Goal: Task Accomplishment & Management: Manage account settings

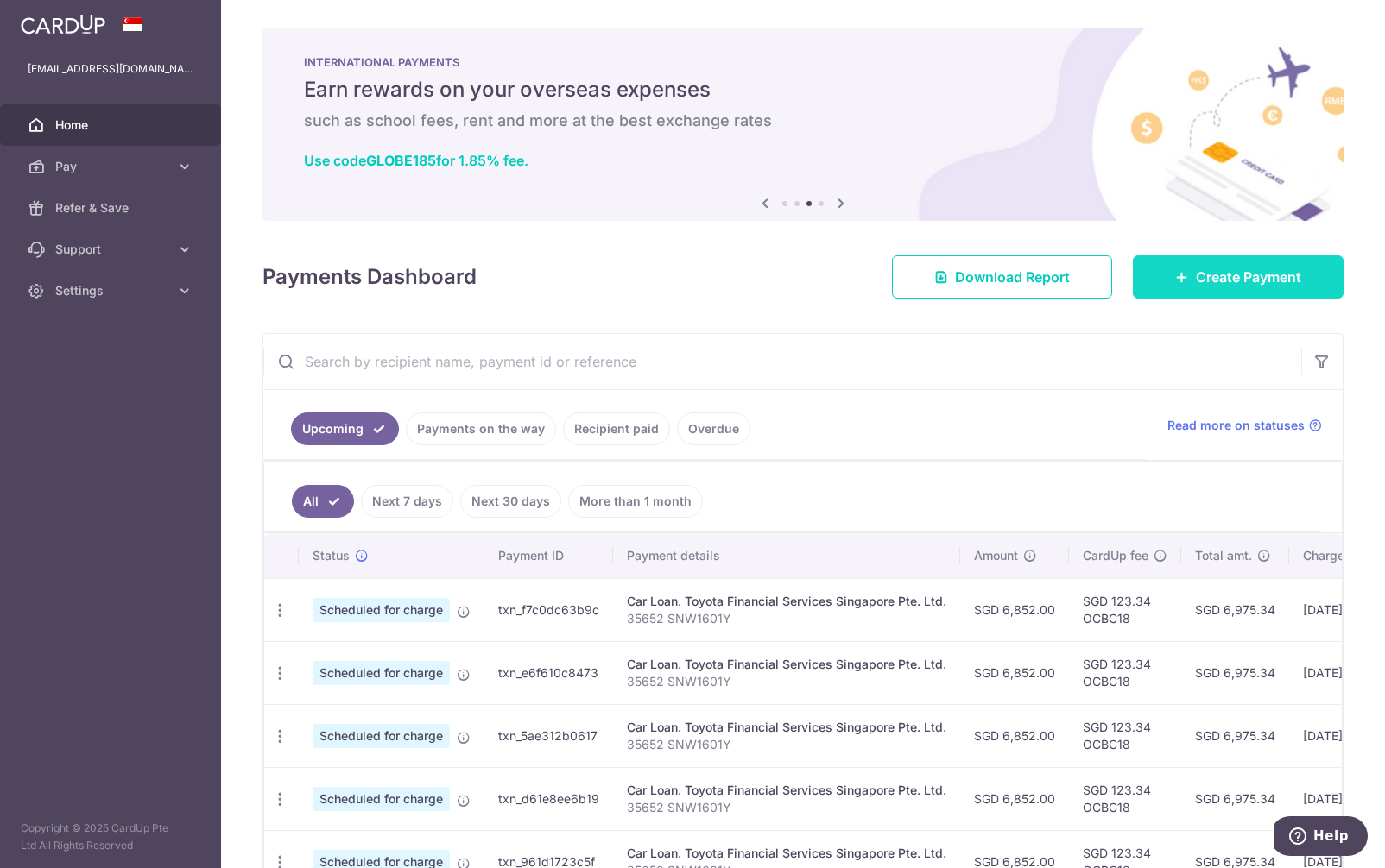
click at [1230, 289] on link "Create Payment" at bounding box center [1238, 277] width 211 height 44
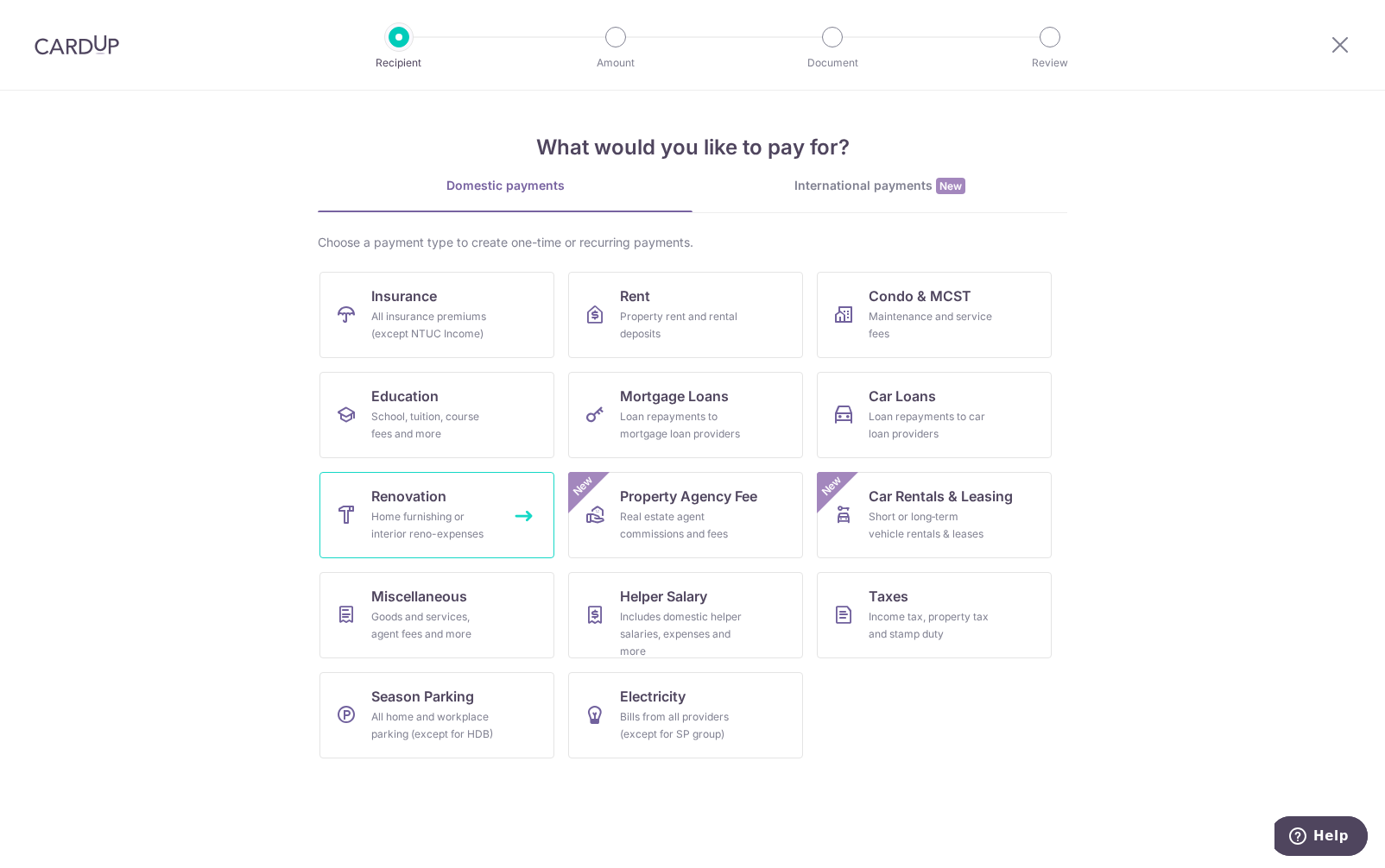
click at [442, 530] on div "Home furnishing or interior reno-expenses" at bounding box center [433, 526] width 124 height 35
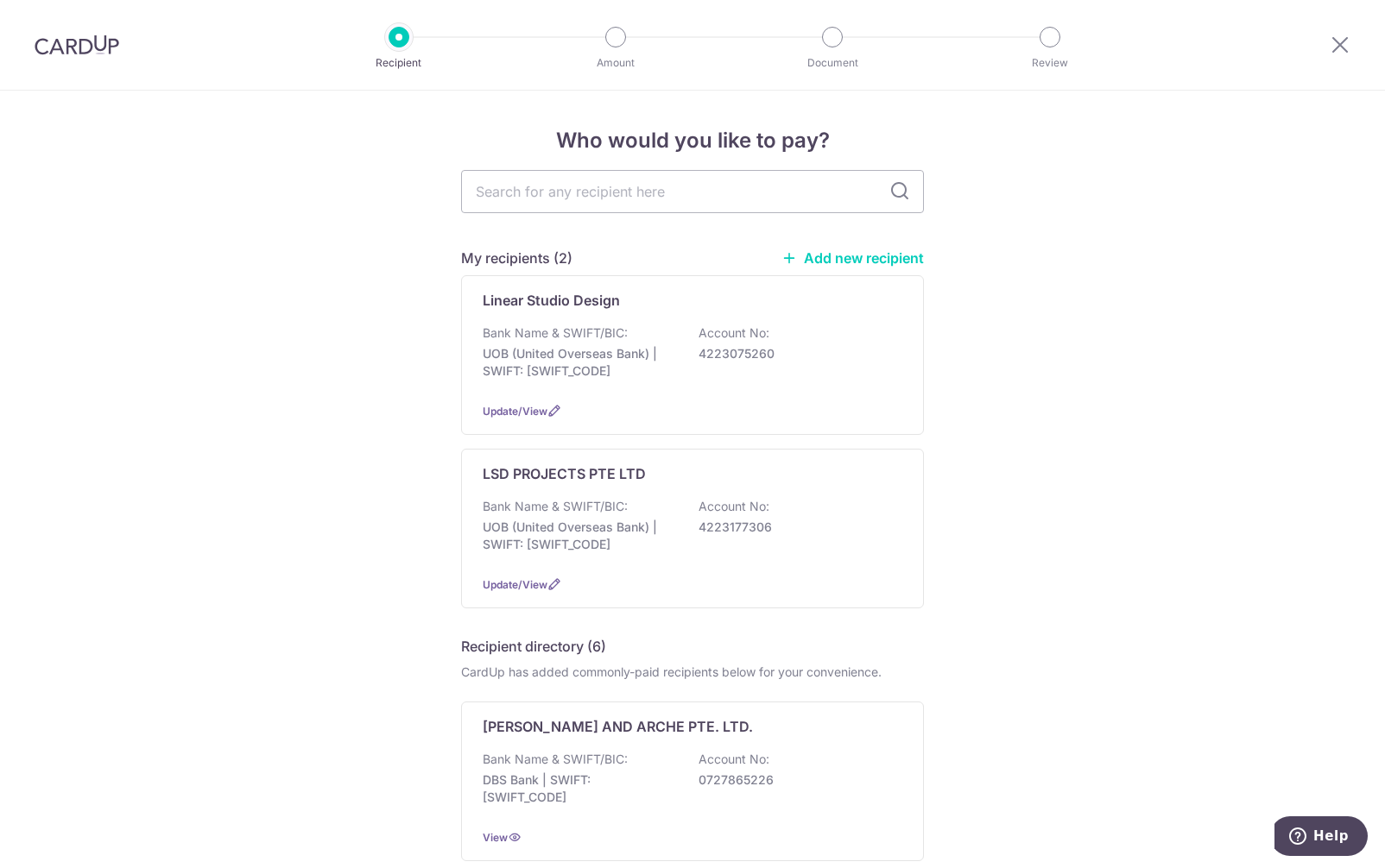
click at [799, 528] on p "4223177306" at bounding box center [795, 527] width 193 height 17
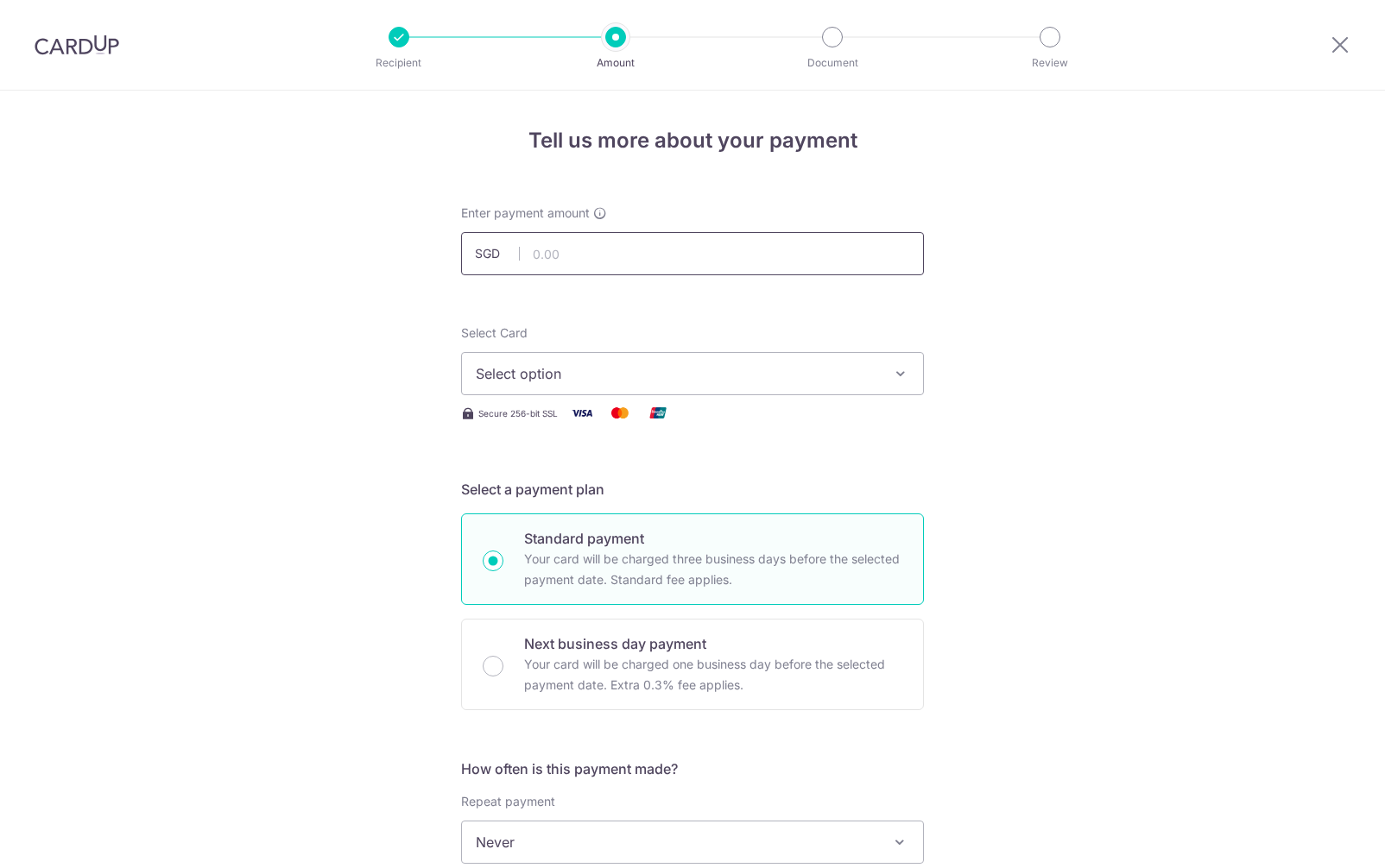
click at [726, 260] on input "text" at bounding box center [693, 254] width 463 height 44
type input "36,500.00"
click at [808, 370] on span "Select option" at bounding box center [677, 373] width 402 height 21
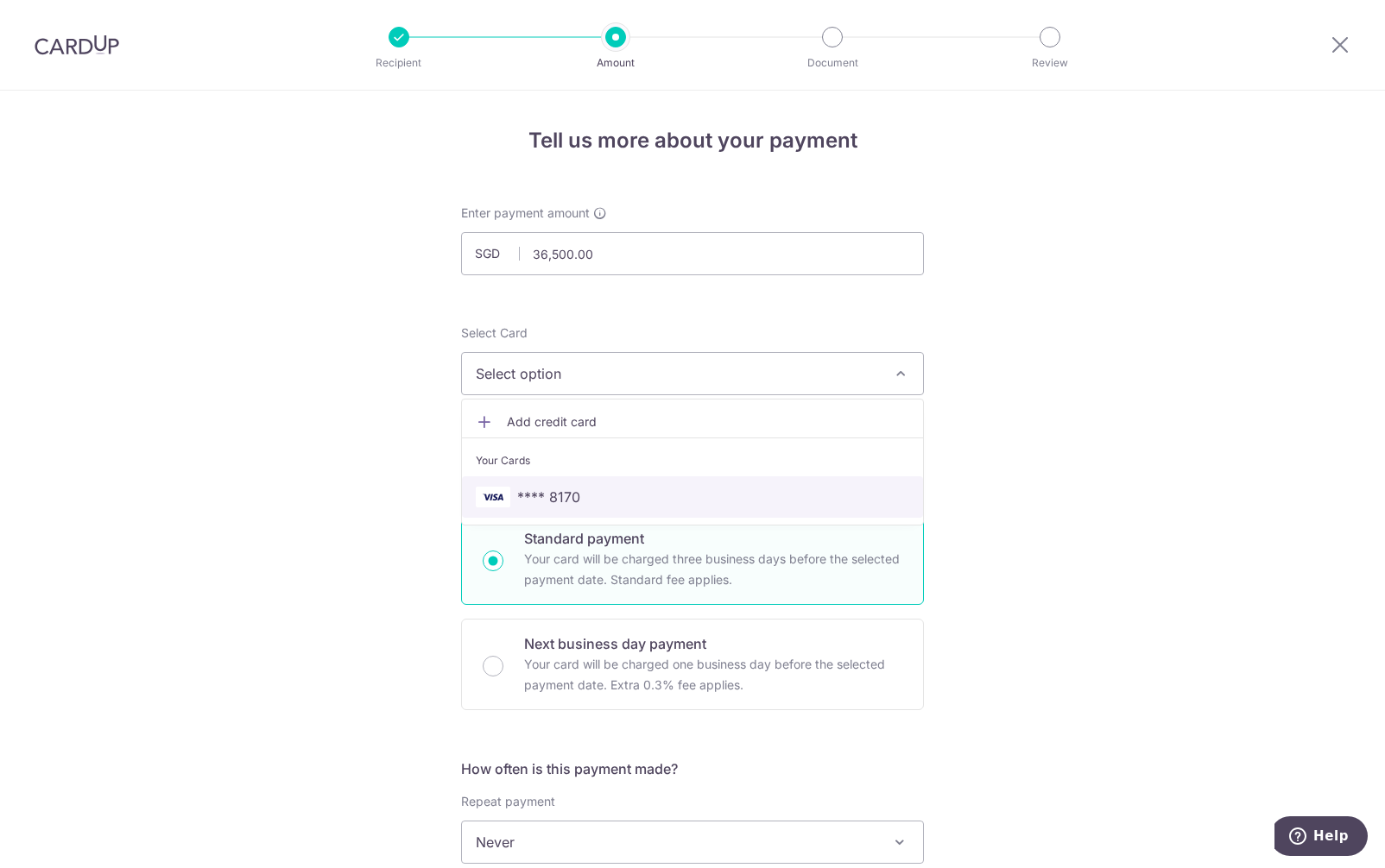
click at [714, 480] on link "**** 8170" at bounding box center [693, 498] width 461 height 42
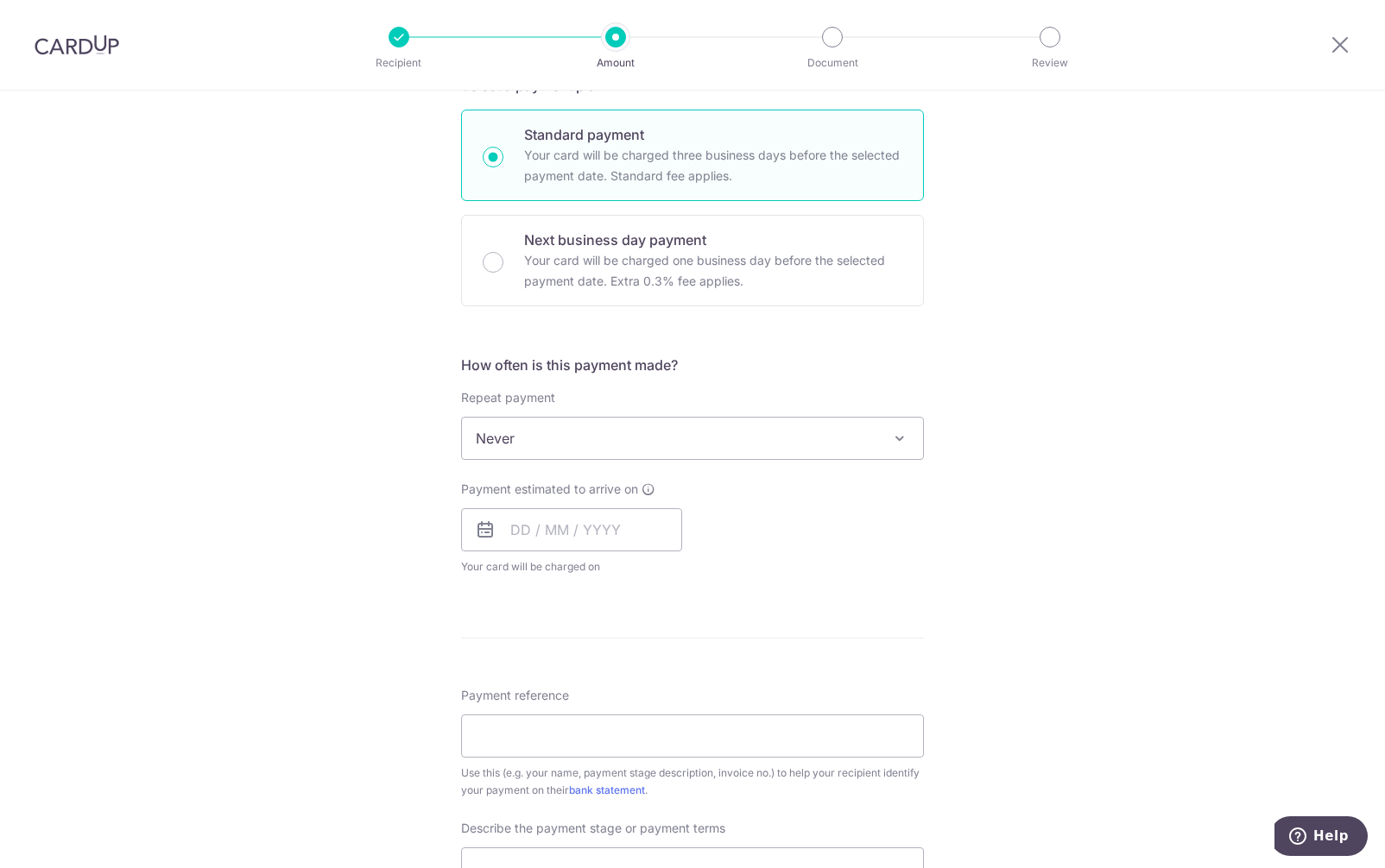
scroll to position [431, 0]
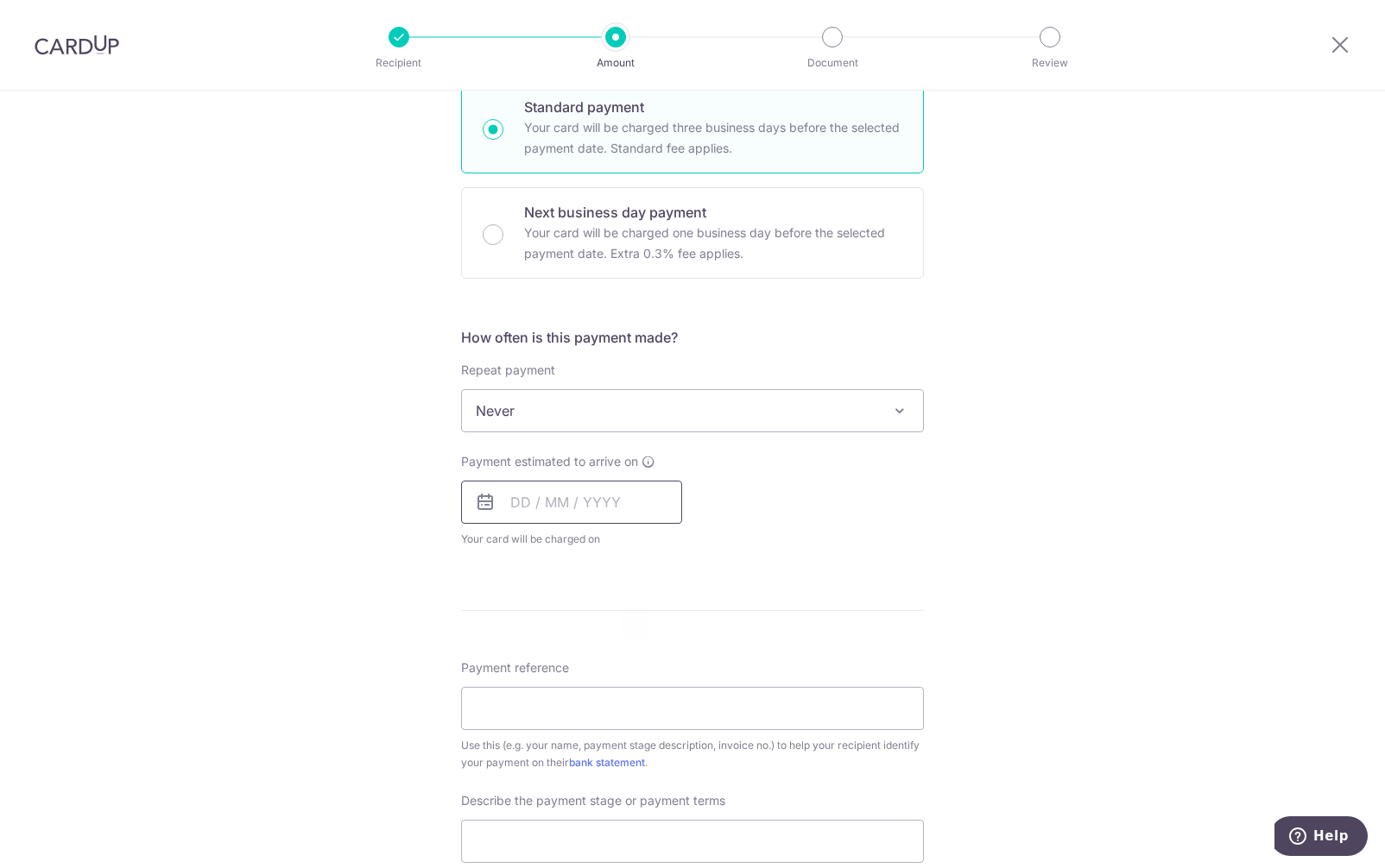
click at [605, 502] on input "text" at bounding box center [571, 503] width 221 height 44
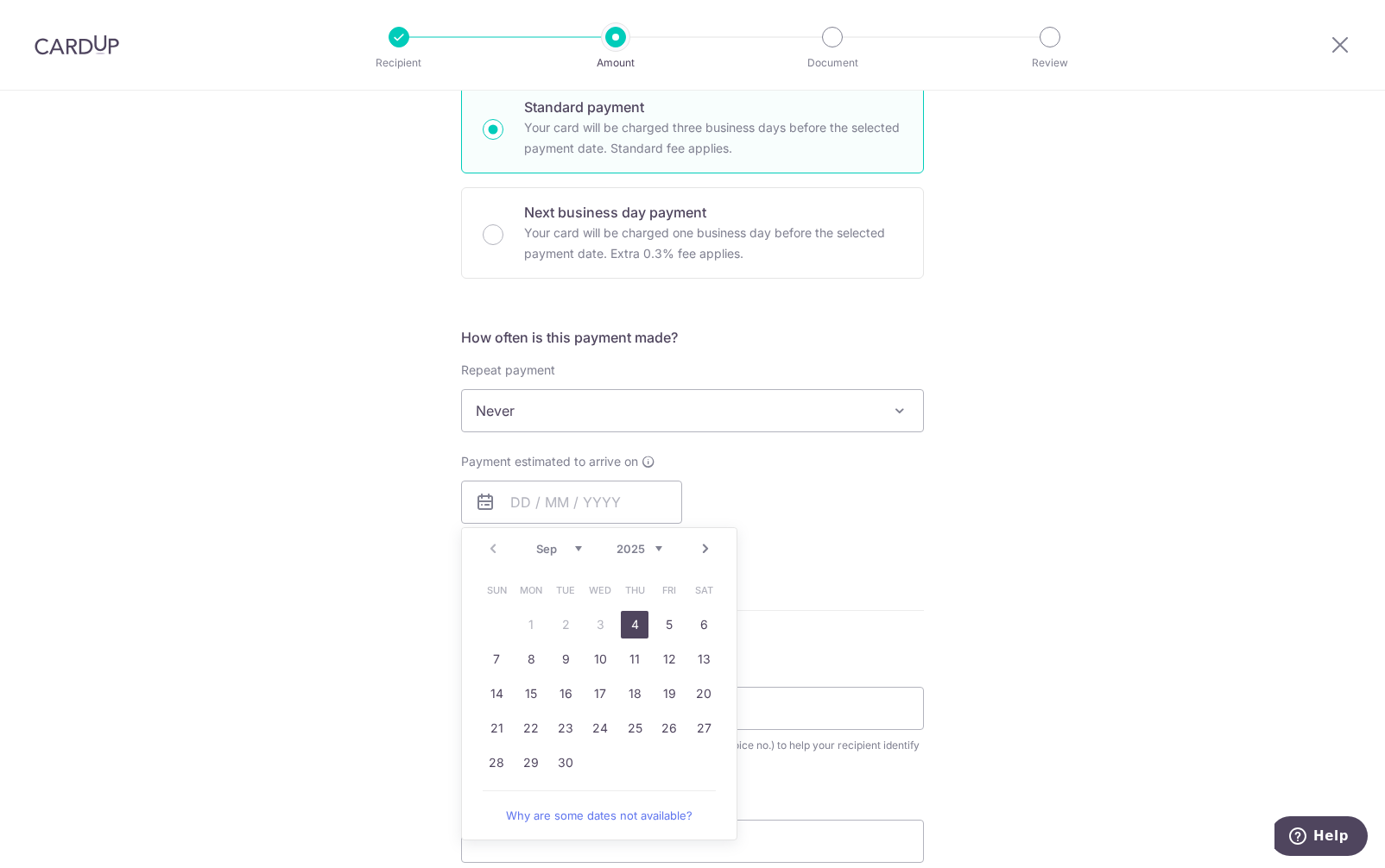
click at [632, 630] on link "4" at bounding box center [635, 625] width 27 height 27
type input "04/09/2025"
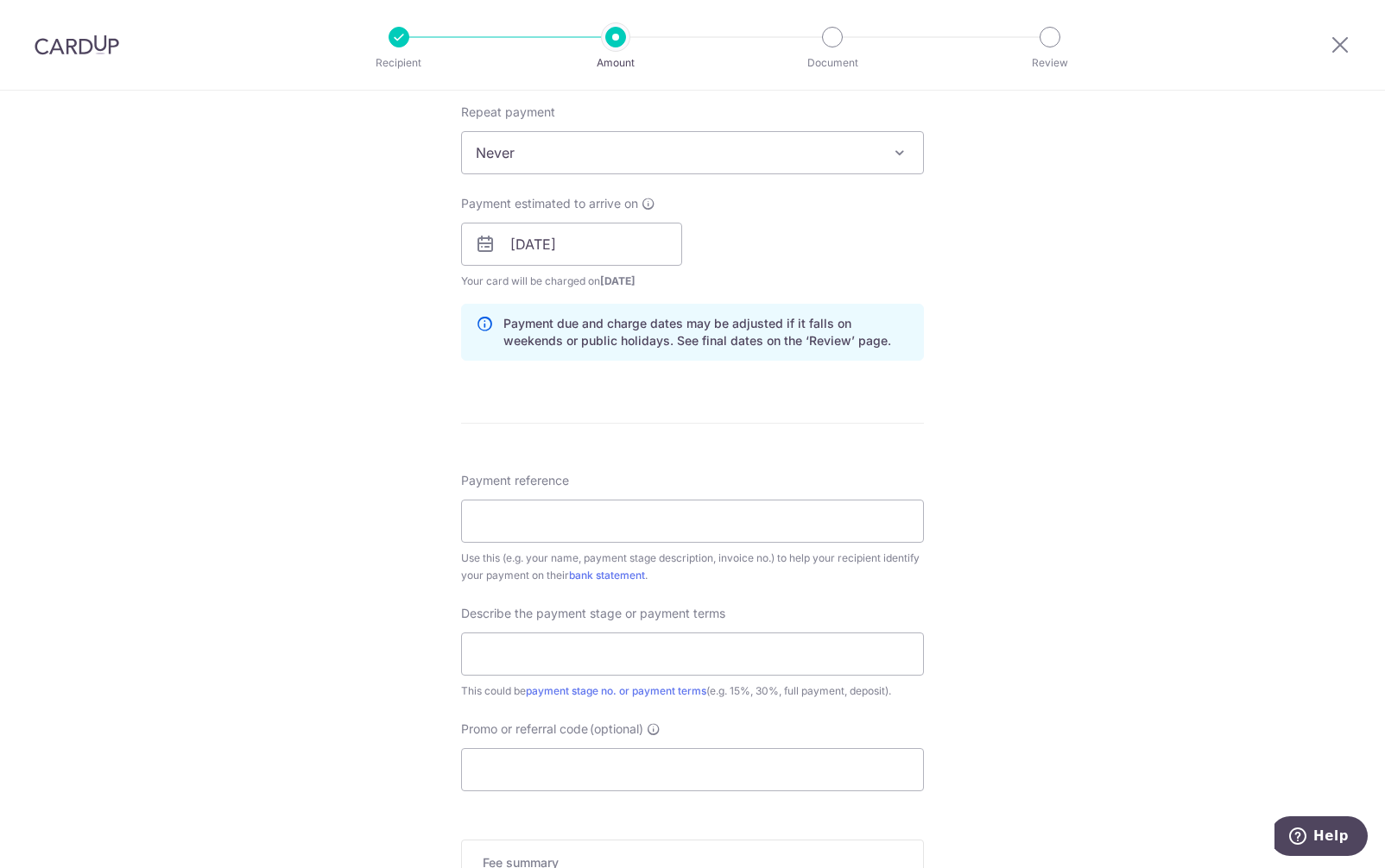
scroll to position [691, 0]
click at [611, 538] on input "Payment reference" at bounding box center [693, 521] width 463 height 44
type input "LSDPPL 2025 1041"
click at [584, 648] on input "text" at bounding box center [693, 654] width 463 height 44
type input "2nd Progress Payment"
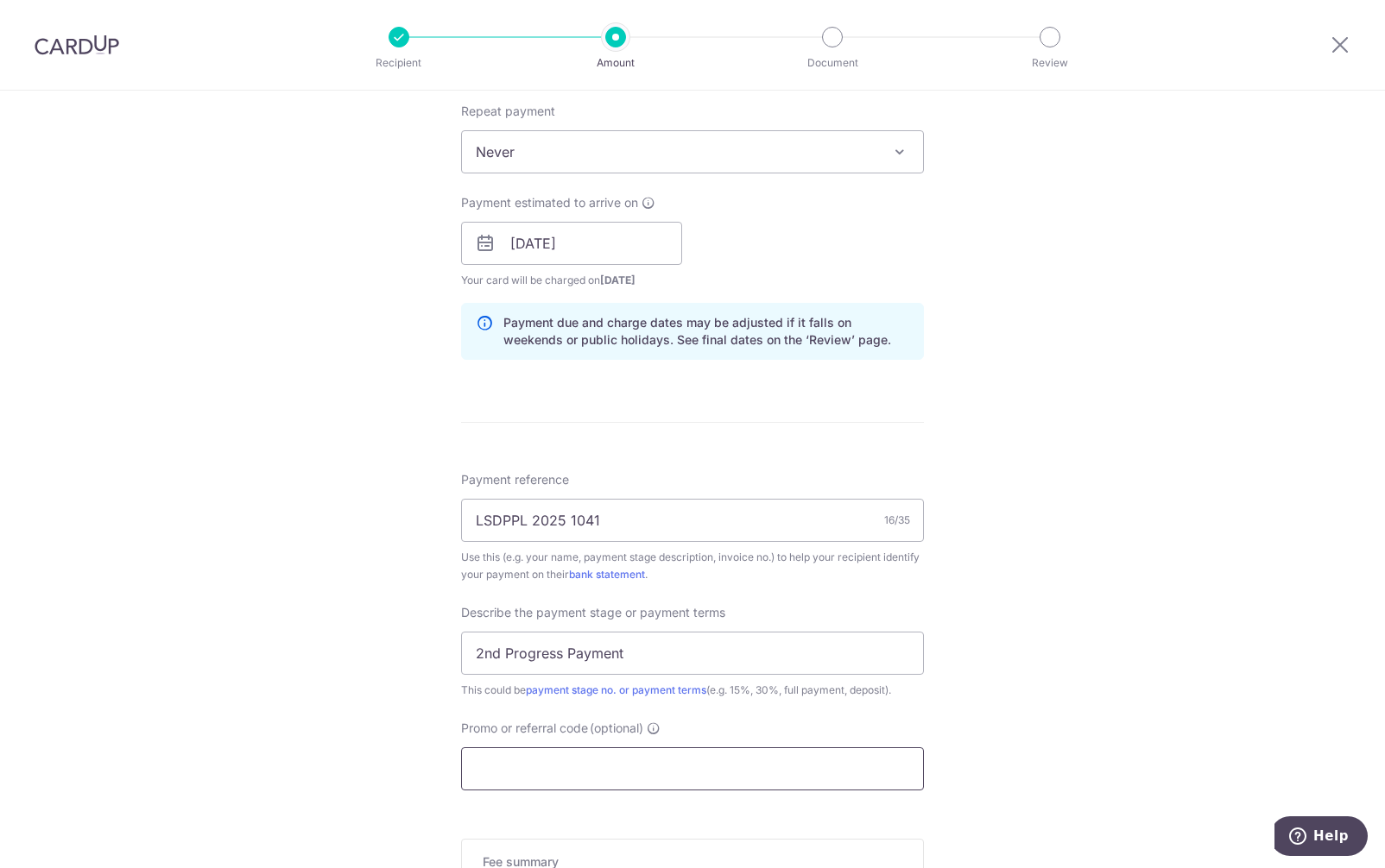
click at [587, 754] on input "Promo or referral code (optional)" at bounding box center [693, 769] width 463 height 44
paste input "OCBC195"
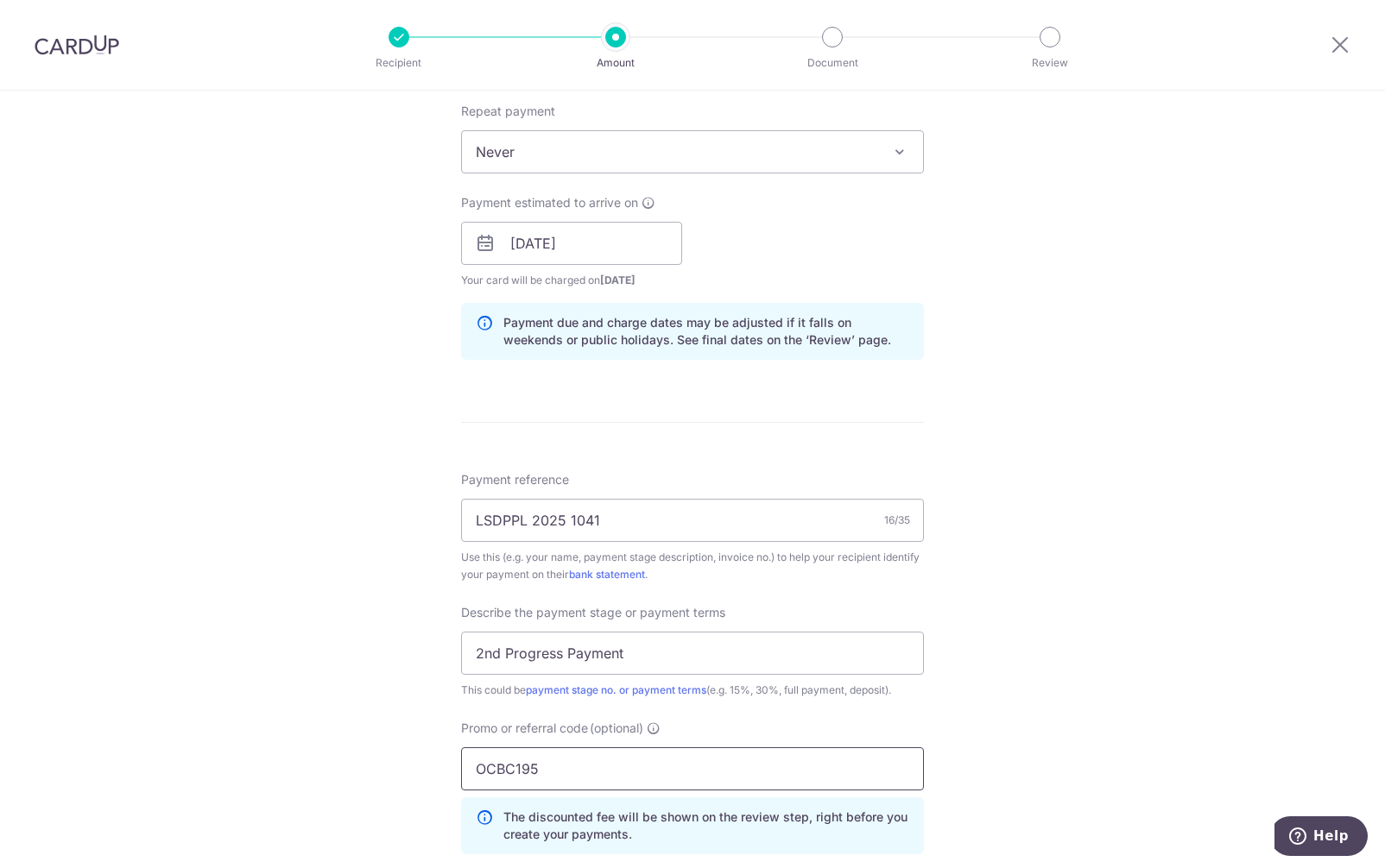
type input "OCBC195"
click at [1033, 738] on div "Tell us more about your payment Enter payment amount SGD 36,500.00 36500.00 Sel…" at bounding box center [692, 312] width 1385 height 1826
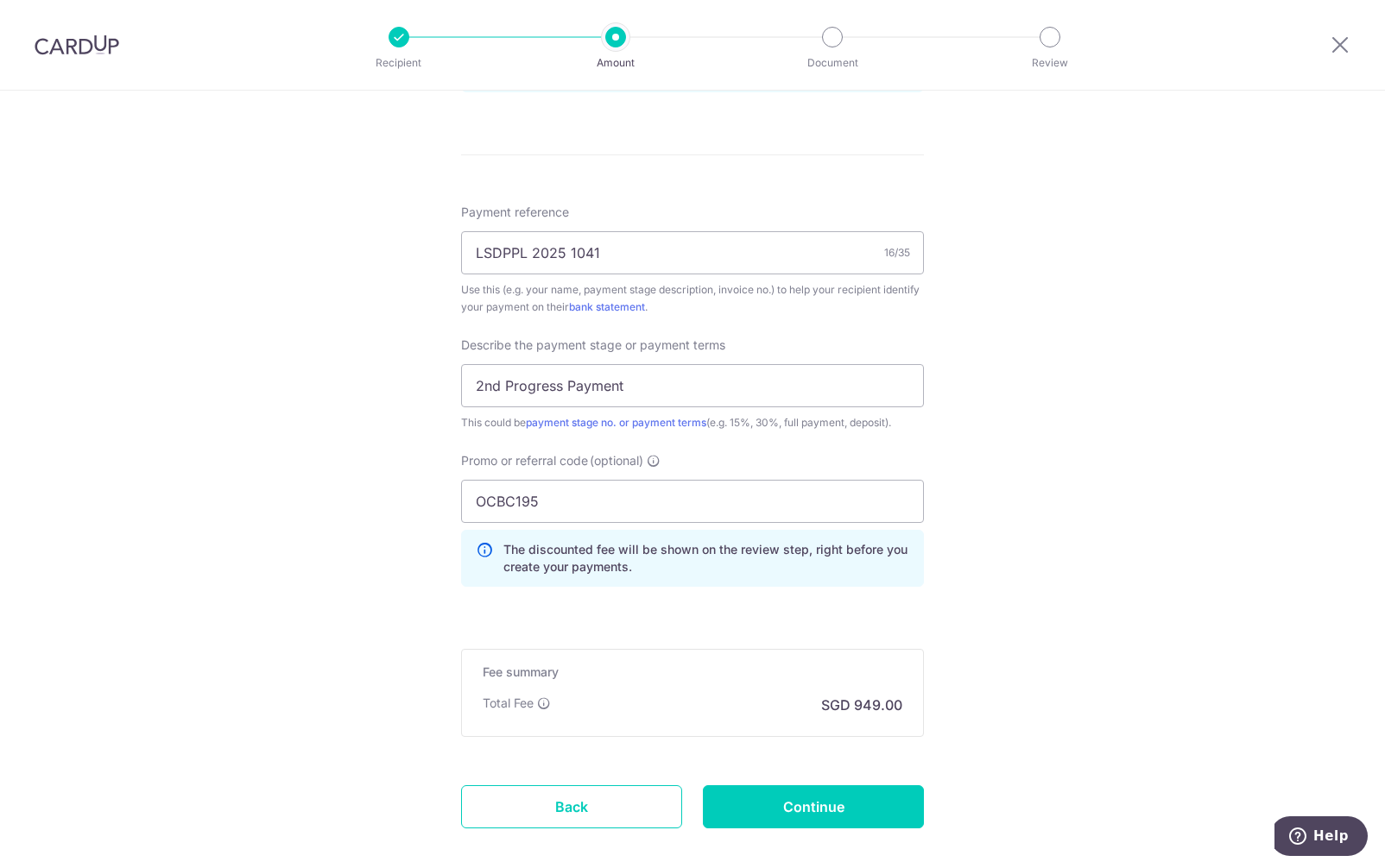
scroll to position [1044, 0]
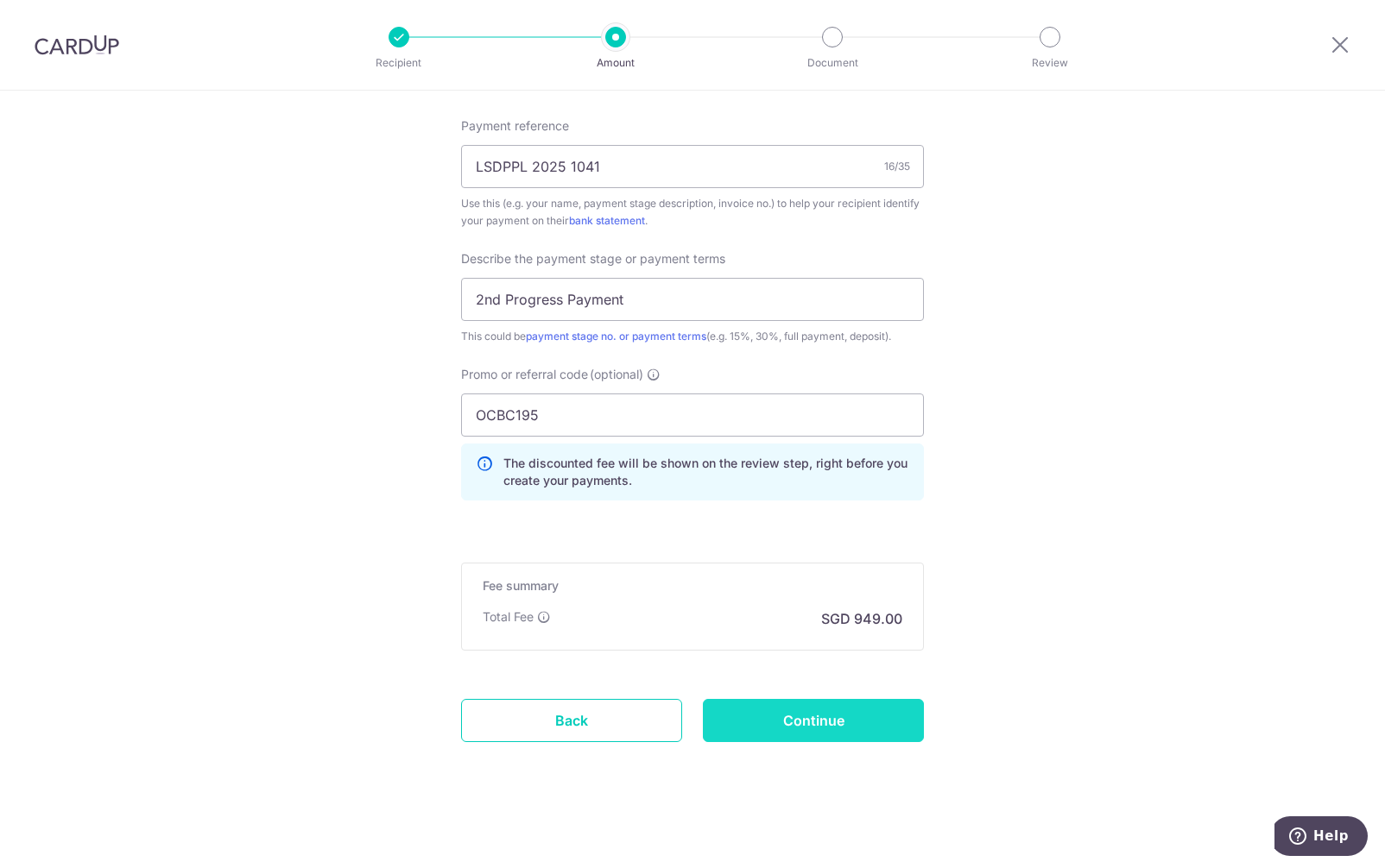
click at [836, 729] on input "Continue" at bounding box center [813, 721] width 221 height 44
type input "Create Schedule"
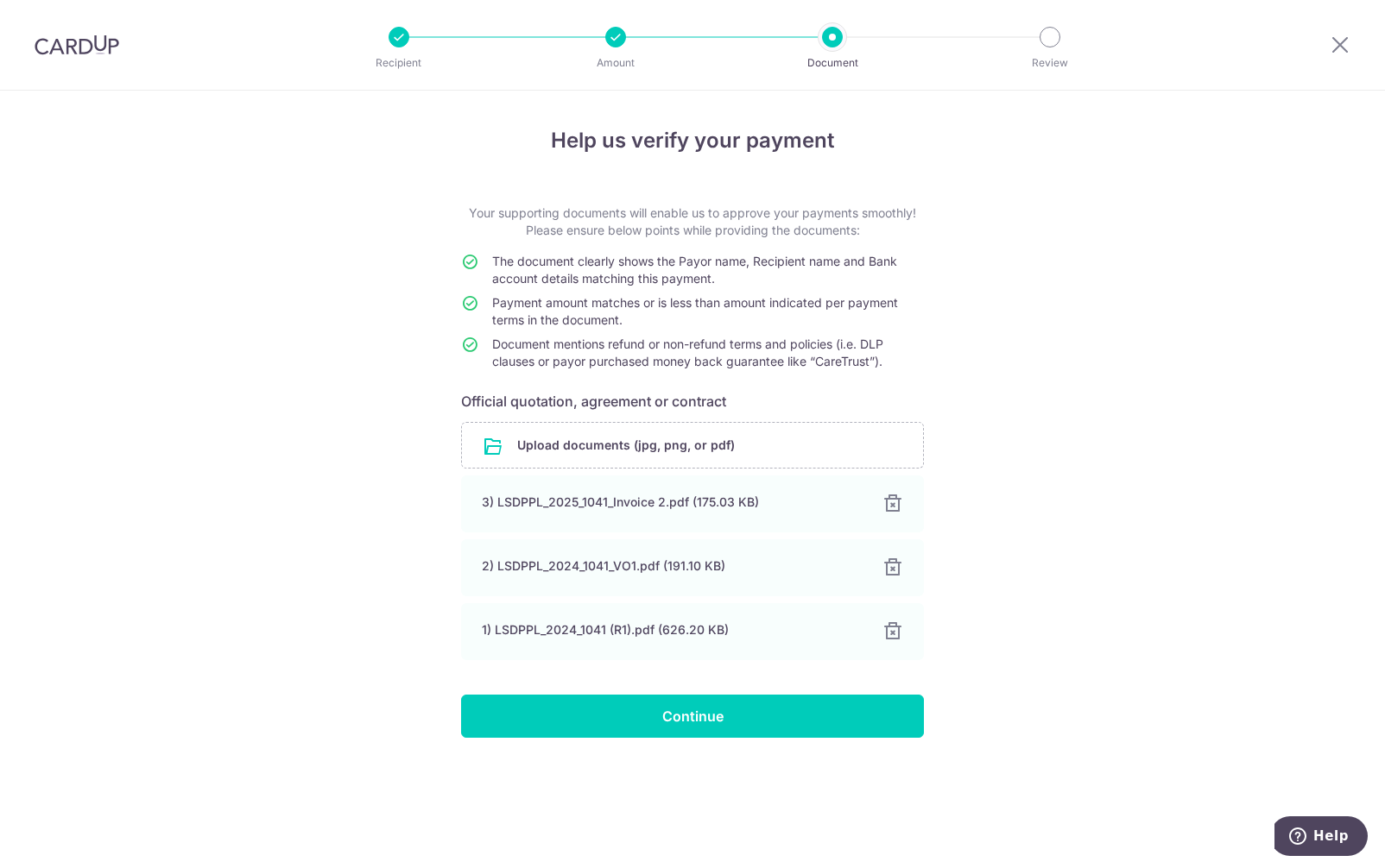
click at [495, 769] on div "Help us verify your payment Your supporting documents will enable us to approve…" at bounding box center [692, 479] width 1385 height 778
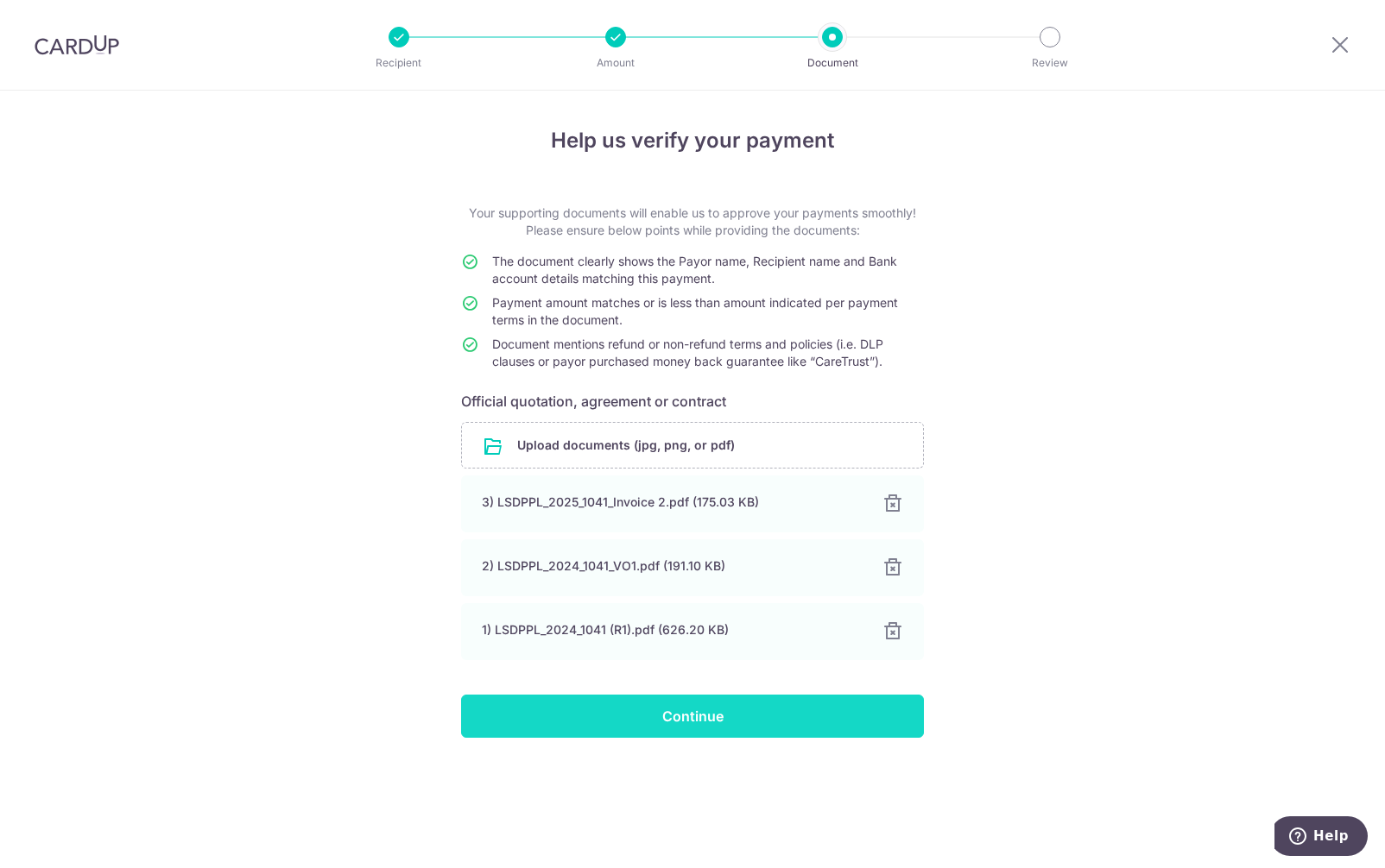
click at [553, 729] on input "Continue" at bounding box center [693, 716] width 463 height 44
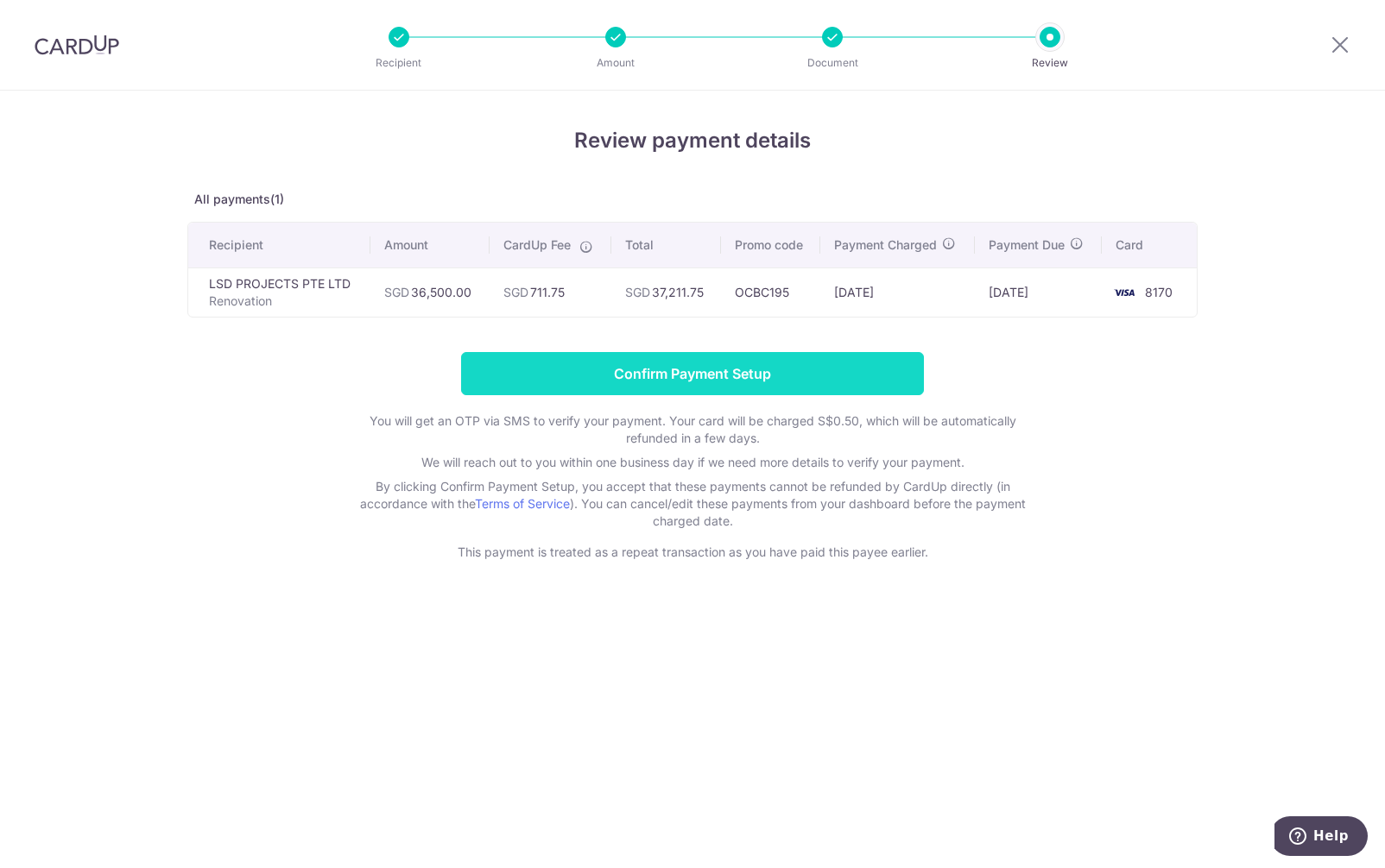
click at [822, 369] on input "Confirm Payment Setup" at bounding box center [693, 374] width 463 height 44
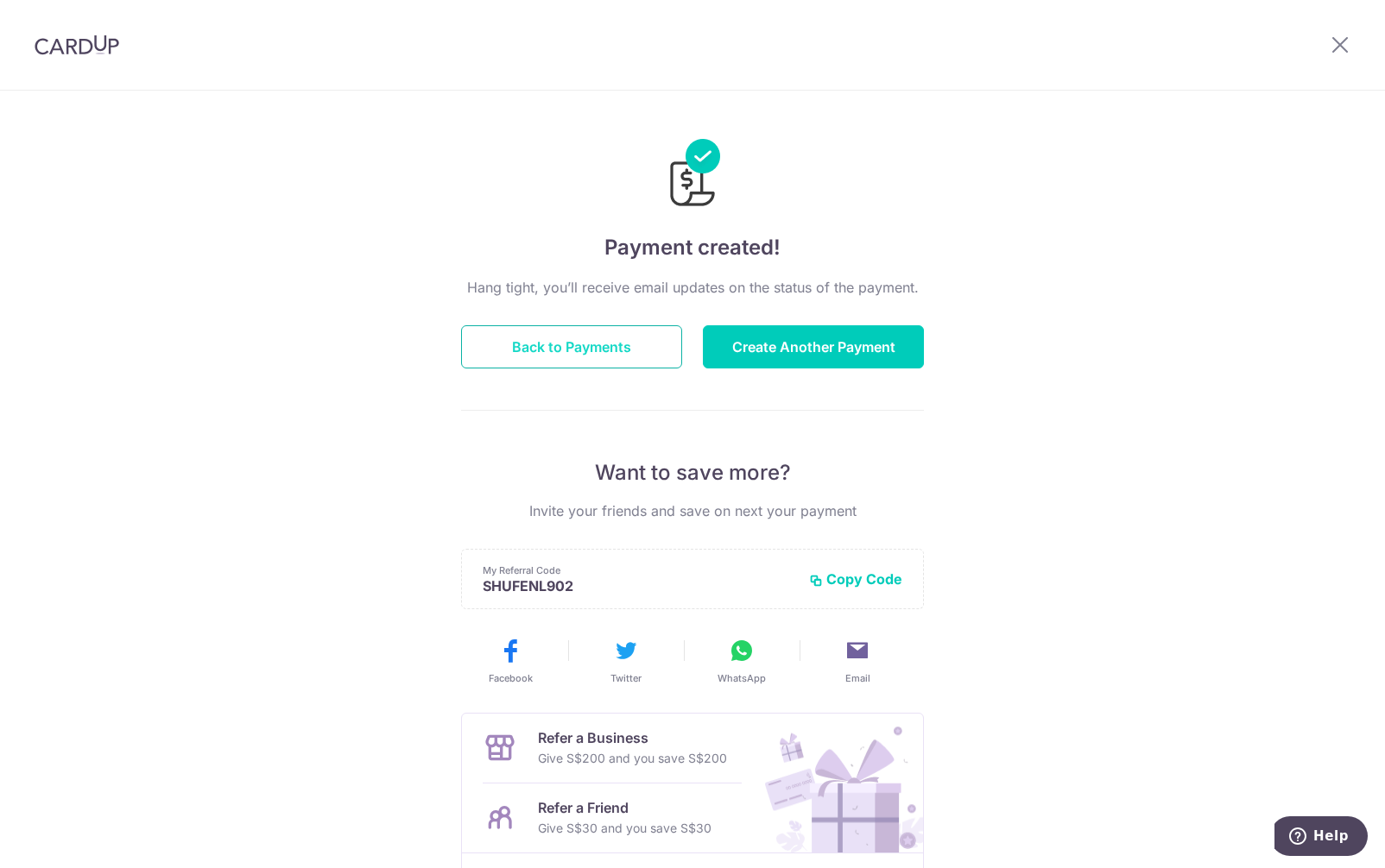
click at [620, 357] on button "Back to Payments" at bounding box center [571, 347] width 221 height 44
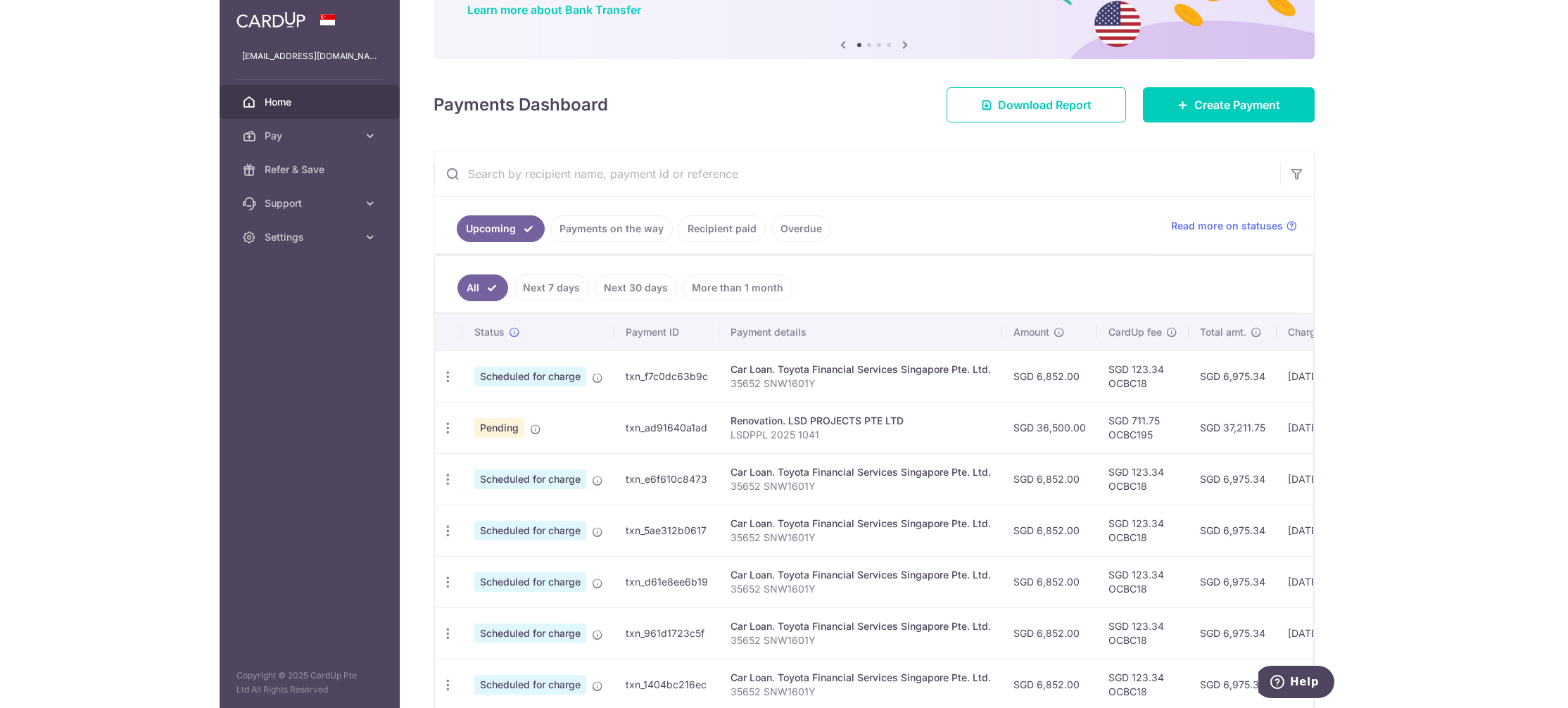
scroll to position [141, 0]
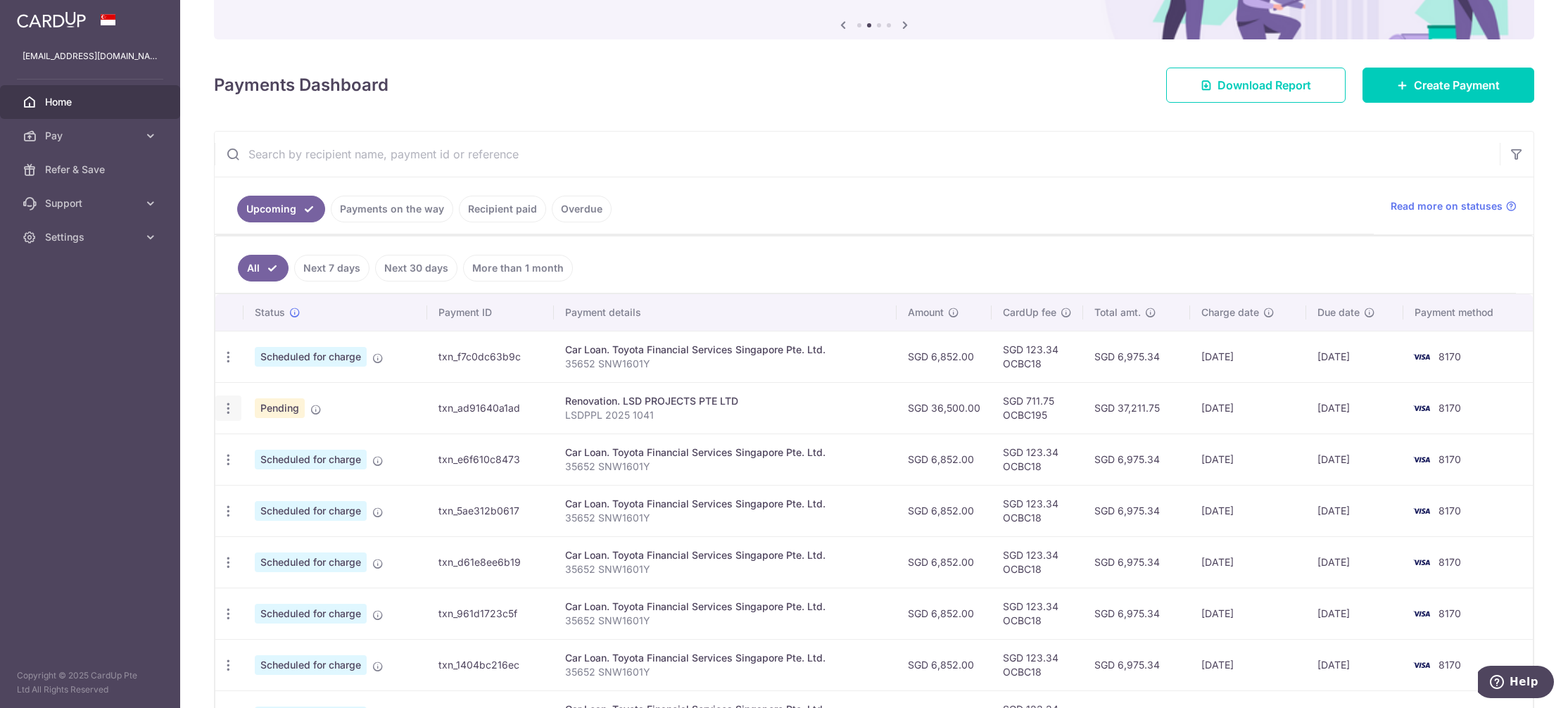
click at [225, 409] on icon "button" at bounding box center [229, 409] width 15 height 15
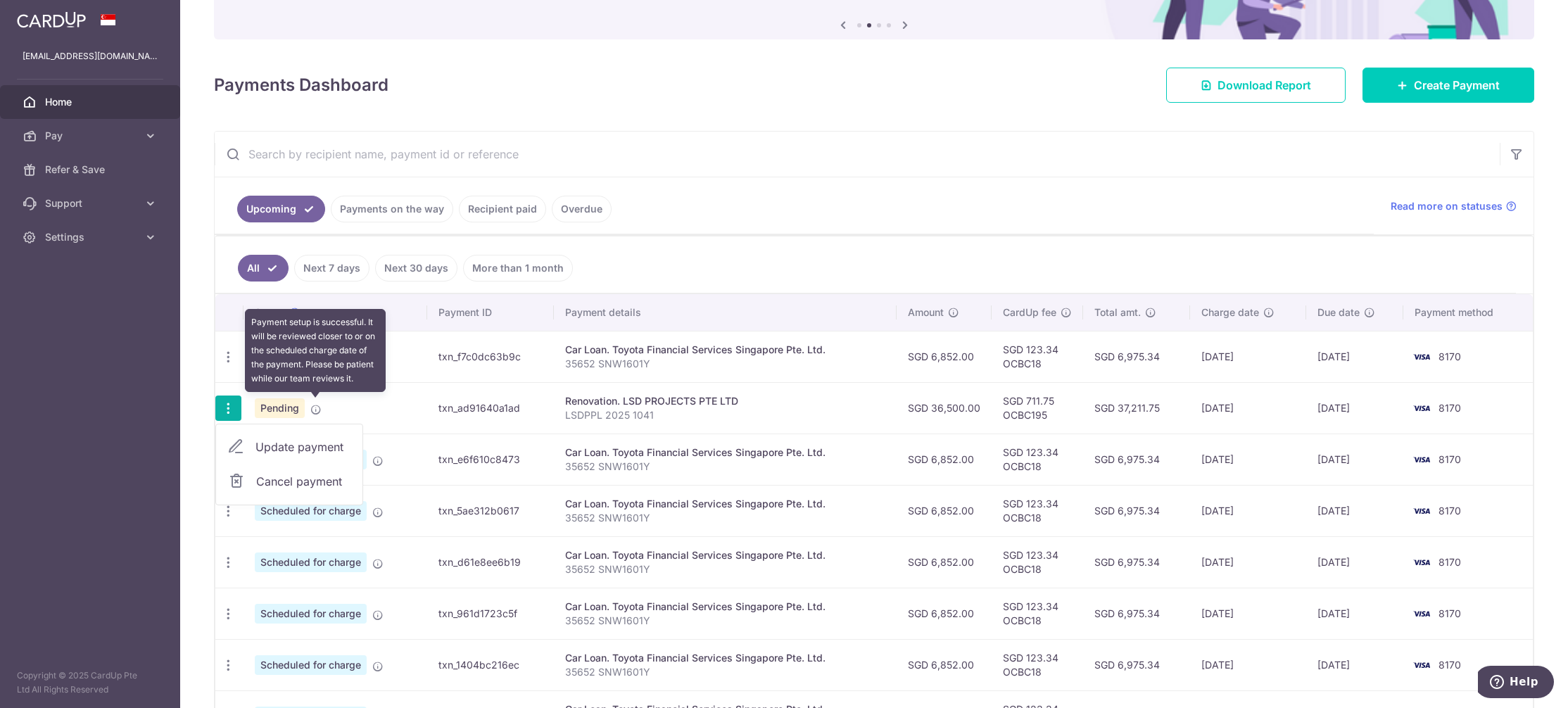
click at [312, 412] on icon at bounding box center [315, 410] width 11 height 11
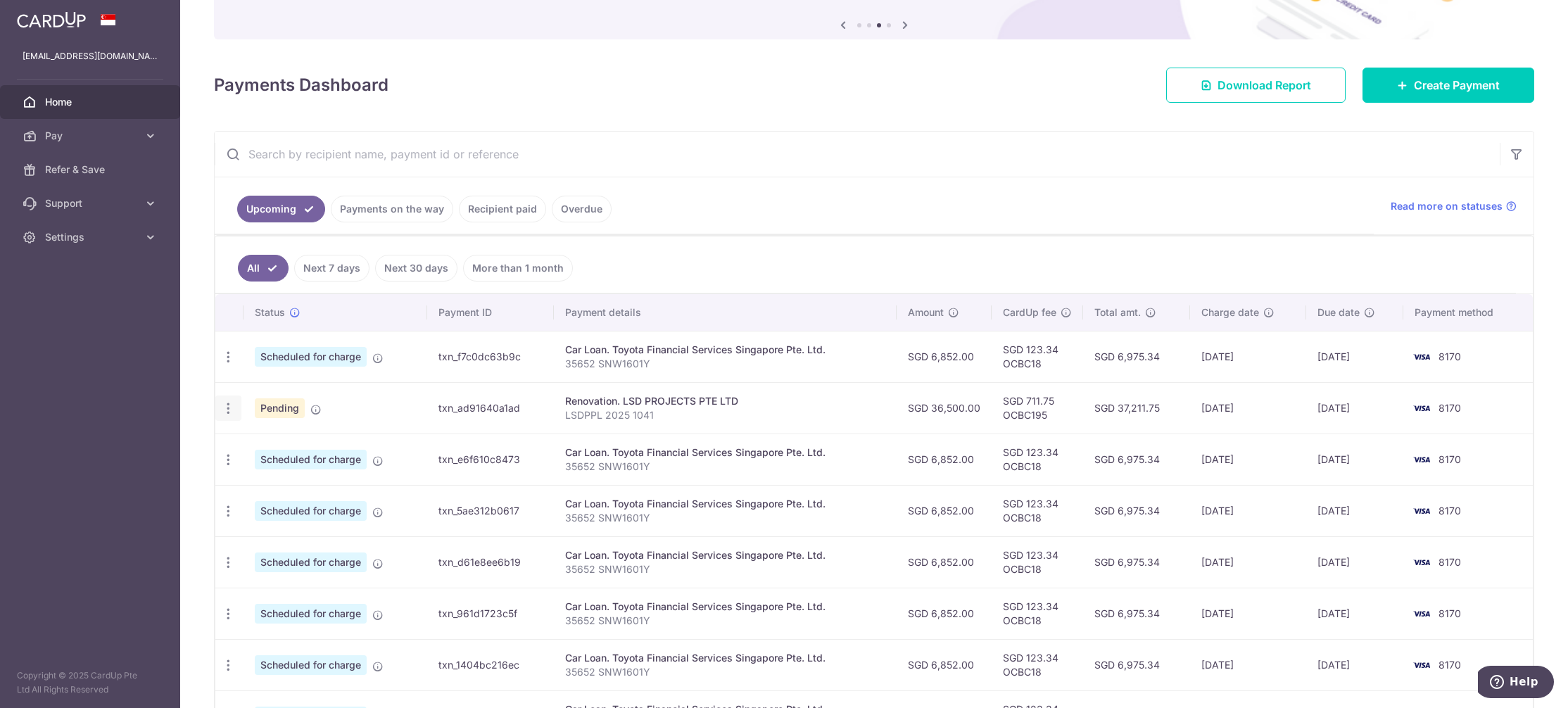
click at [232, 407] on icon "button" at bounding box center [229, 409] width 15 height 15
click at [277, 443] on span "Update payment" at bounding box center [303, 447] width 96 height 17
radio input "true"
type input "36,500.00"
type input "[DATE]"
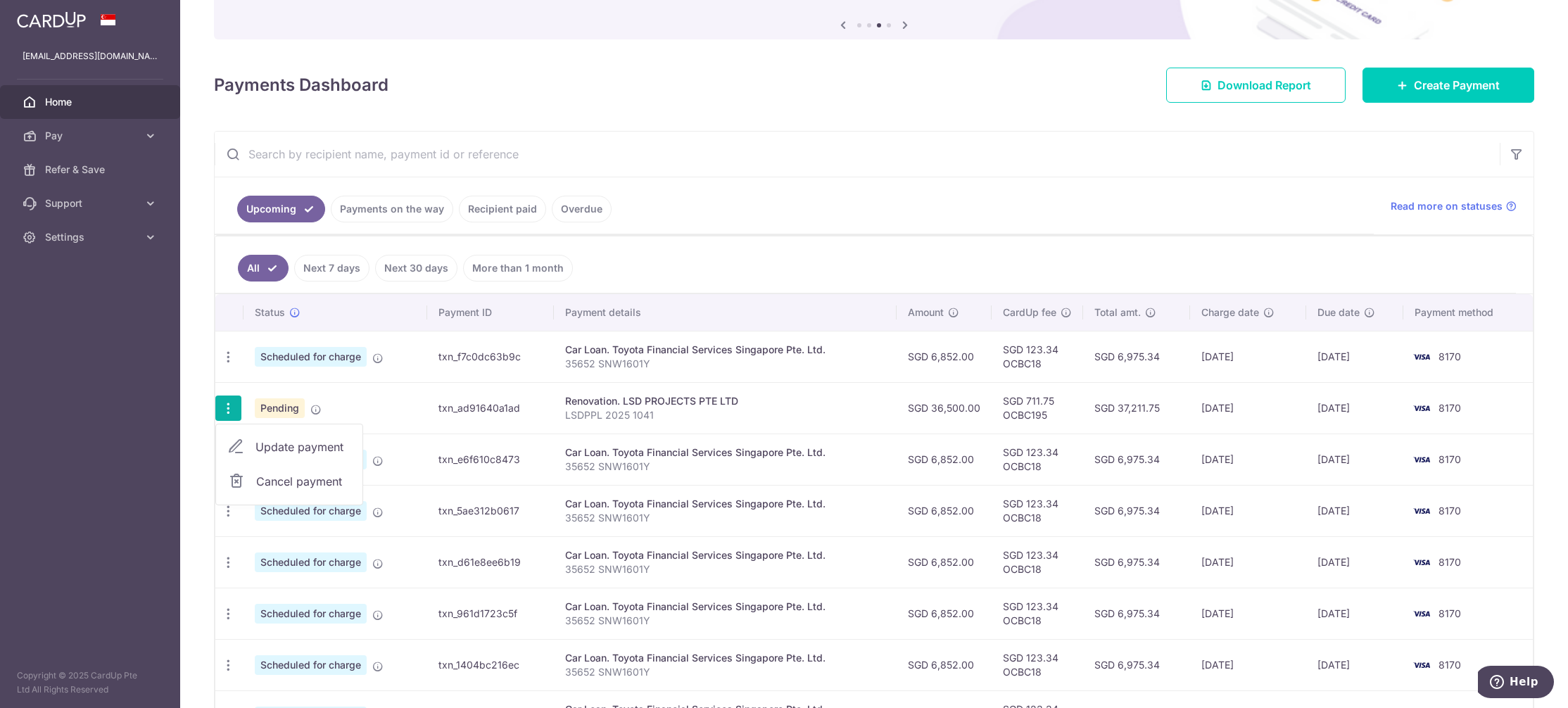
type input "LSDPPL 2025 1041"
type input "2nd Progress Payment"
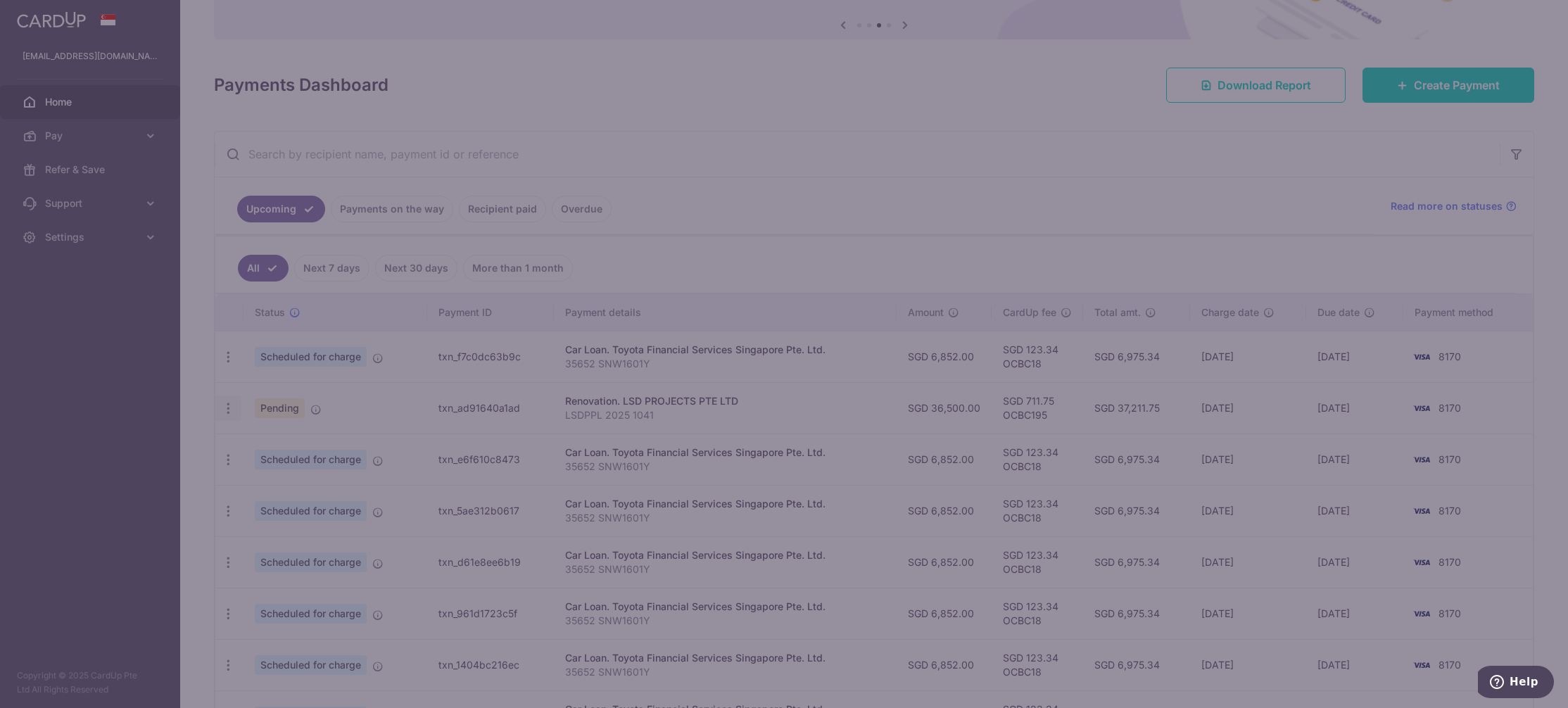
type input "OCBC195"
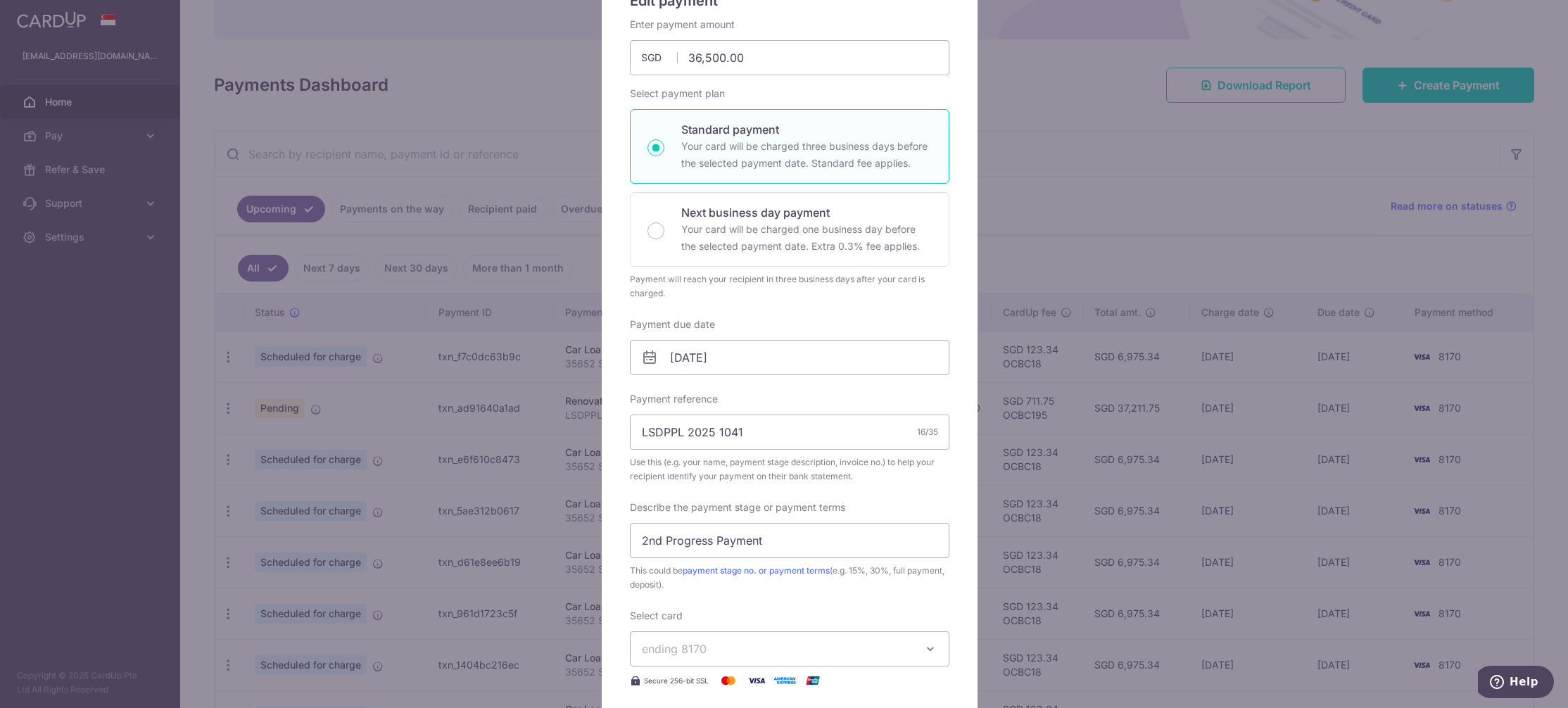
scroll to position [281, 0]
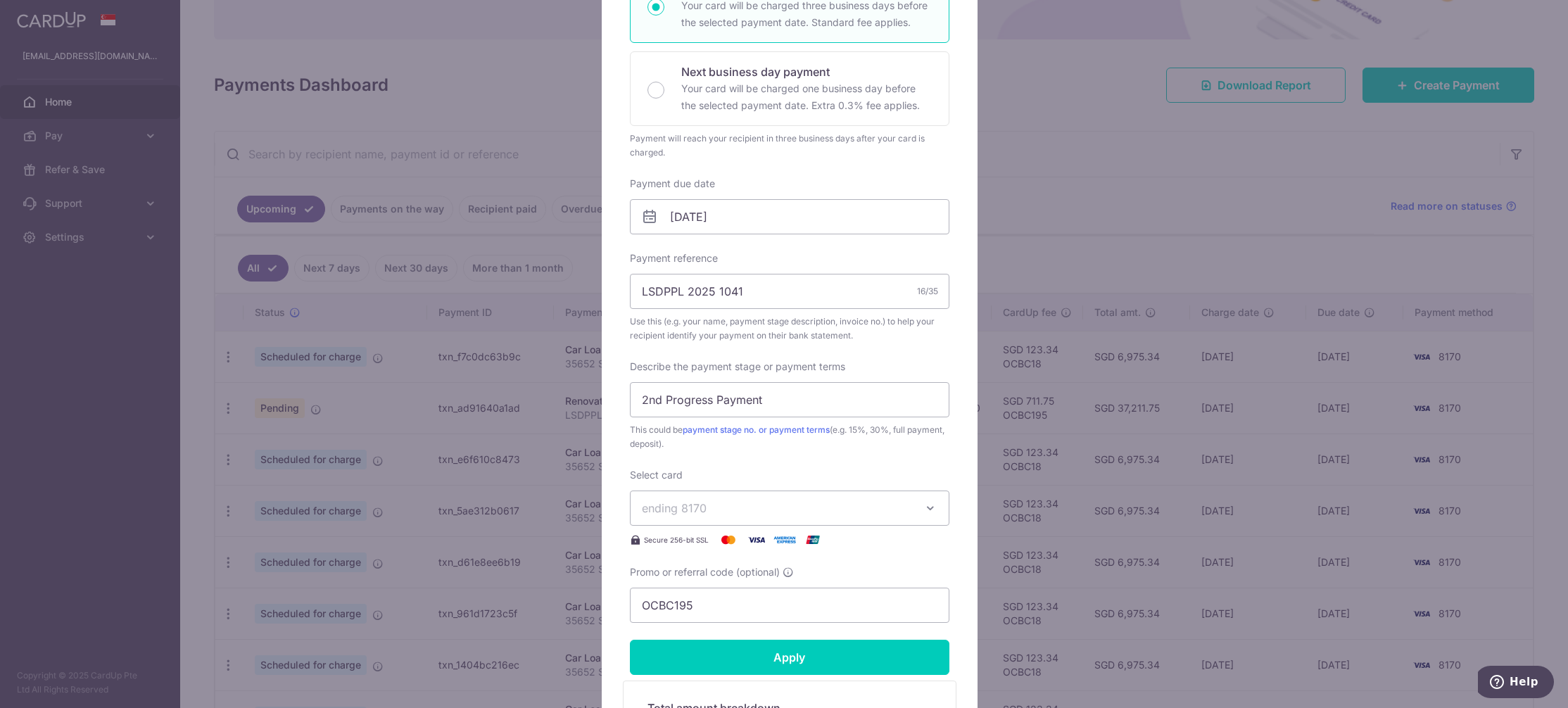
click at [1128, 224] on div "Edit payment By clicking apply, you will make changes to all payments to LSD PR…" at bounding box center [784, 354] width 1568 height 708
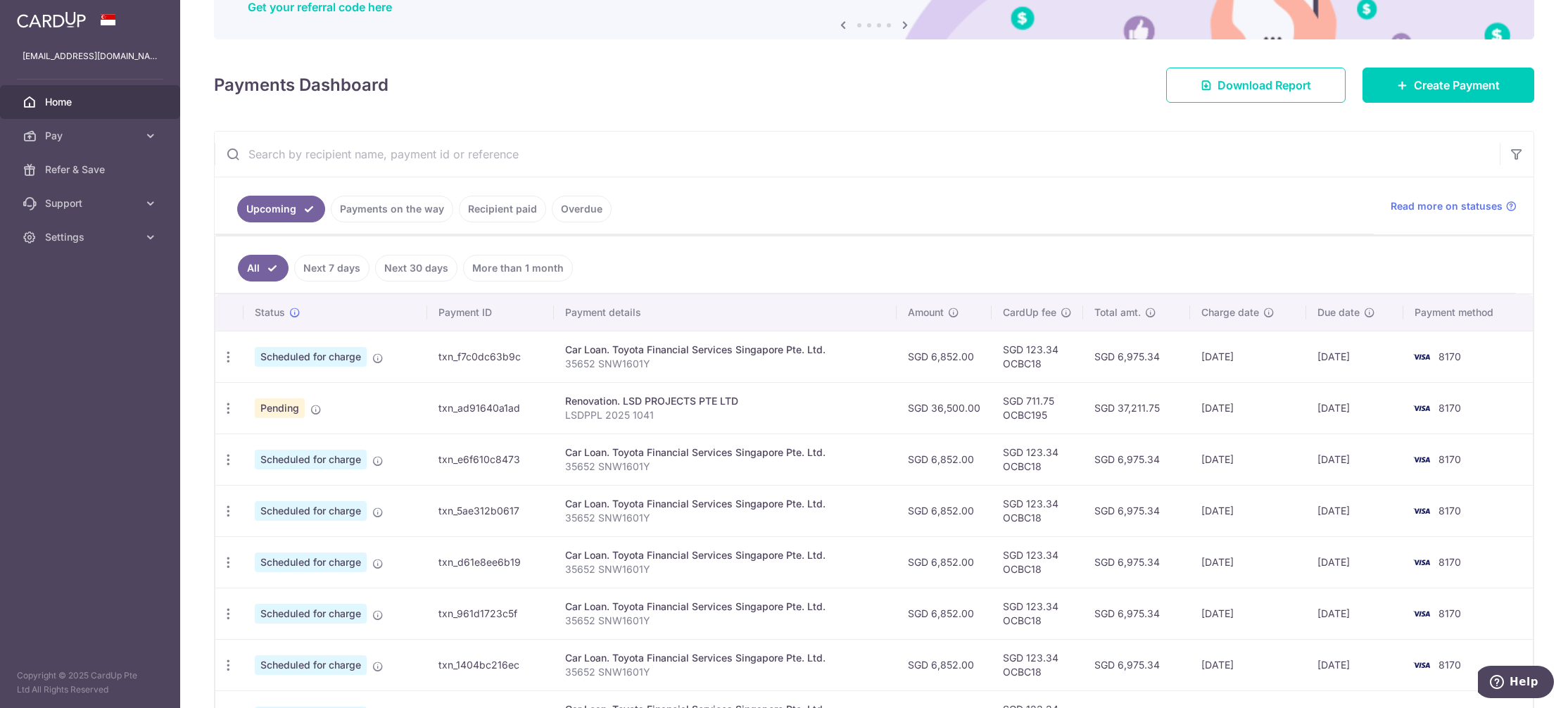
drag, startPoint x: 144, startPoint y: 433, endPoint x: 160, endPoint y: 421, distance: 20.0
click at [144, 433] on aside "[EMAIL_ADDRESS][DOMAIN_NAME] Home Pay Payments Recipients Cards Refer & Save Su…" at bounding box center [90, 354] width 180 height 708
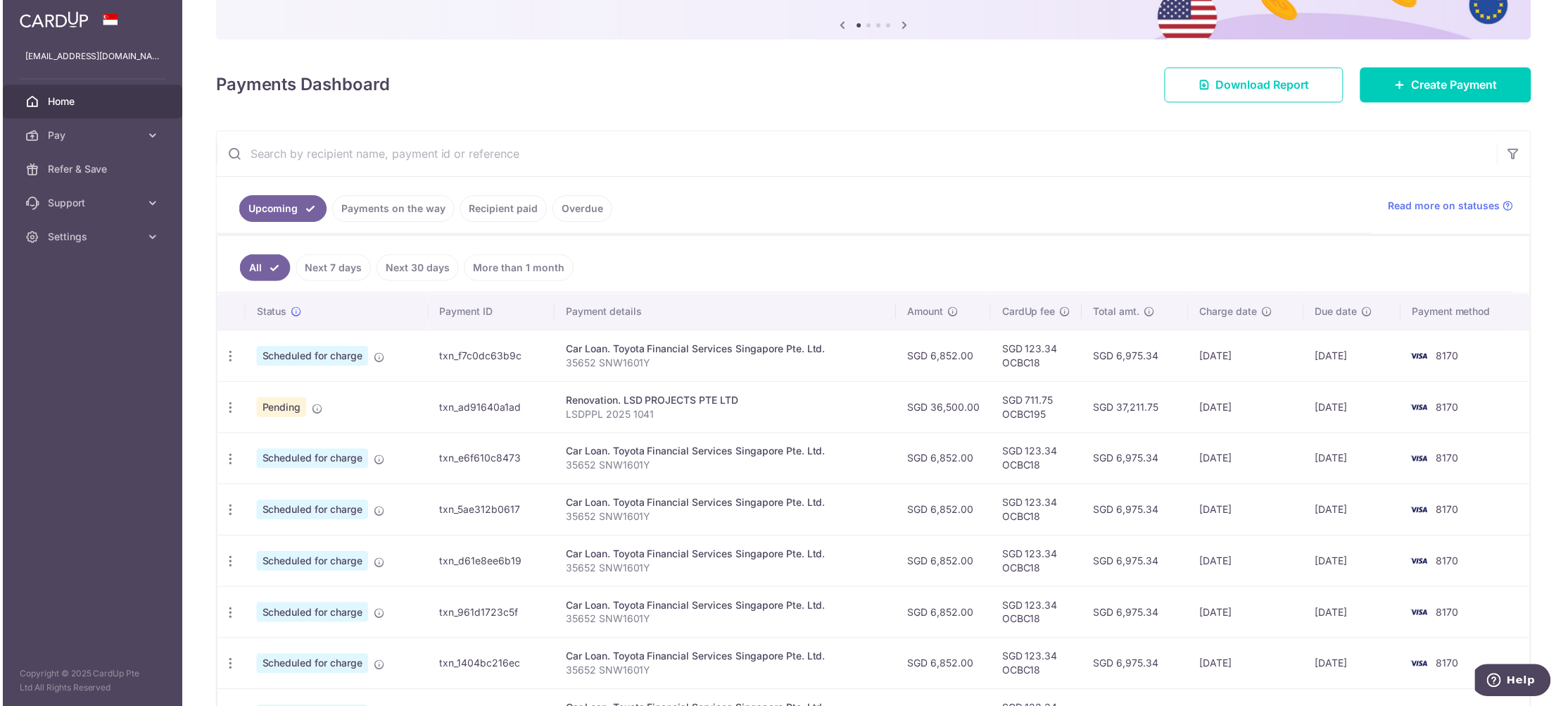
scroll to position [0, 0]
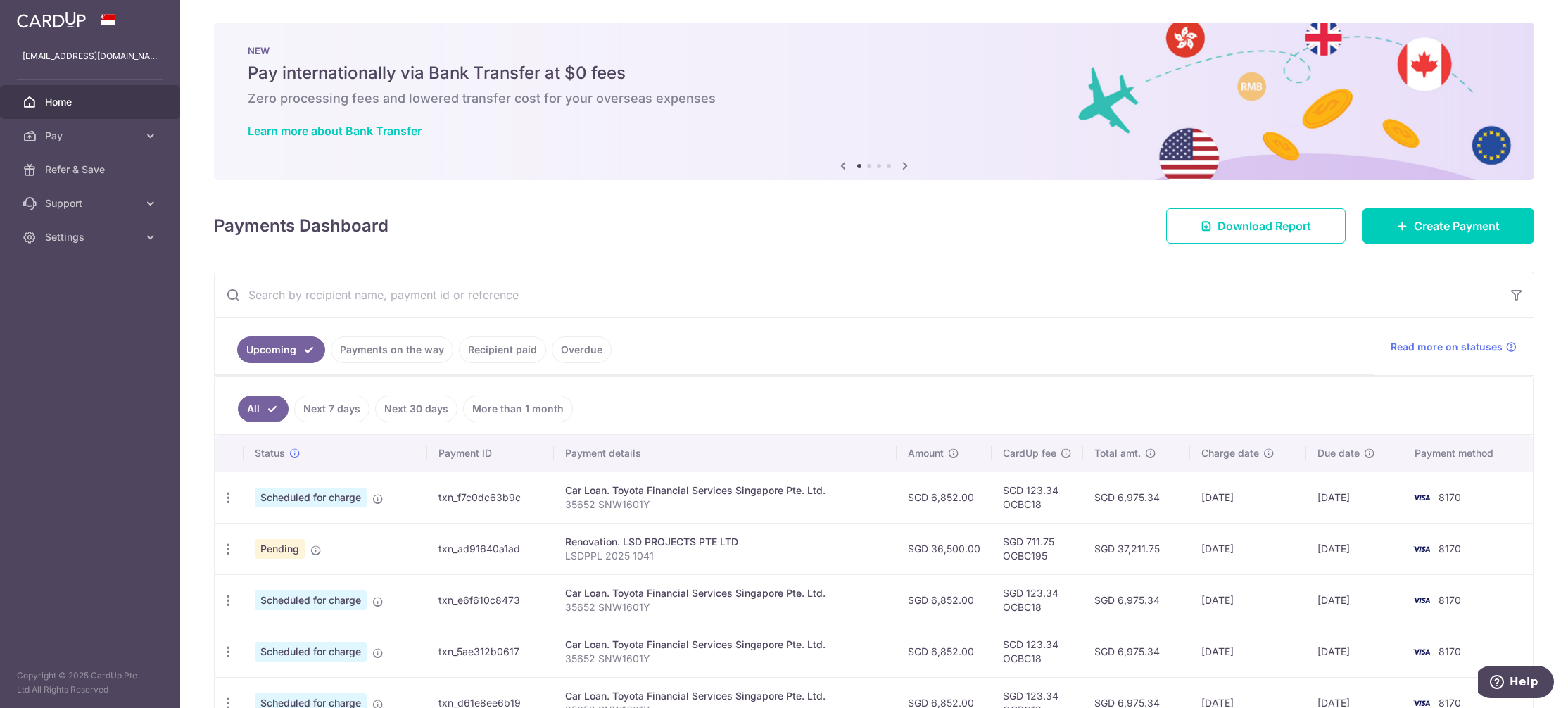
drag, startPoint x: 29, startPoint y: 493, endPoint x: 324, endPoint y: 147, distance: 454.7
click at [29, 493] on aside "[EMAIL_ADDRESS][DOMAIN_NAME] Home Pay Payments Recipients Cards Refer & Save Su…" at bounding box center [90, 354] width 180 height 708
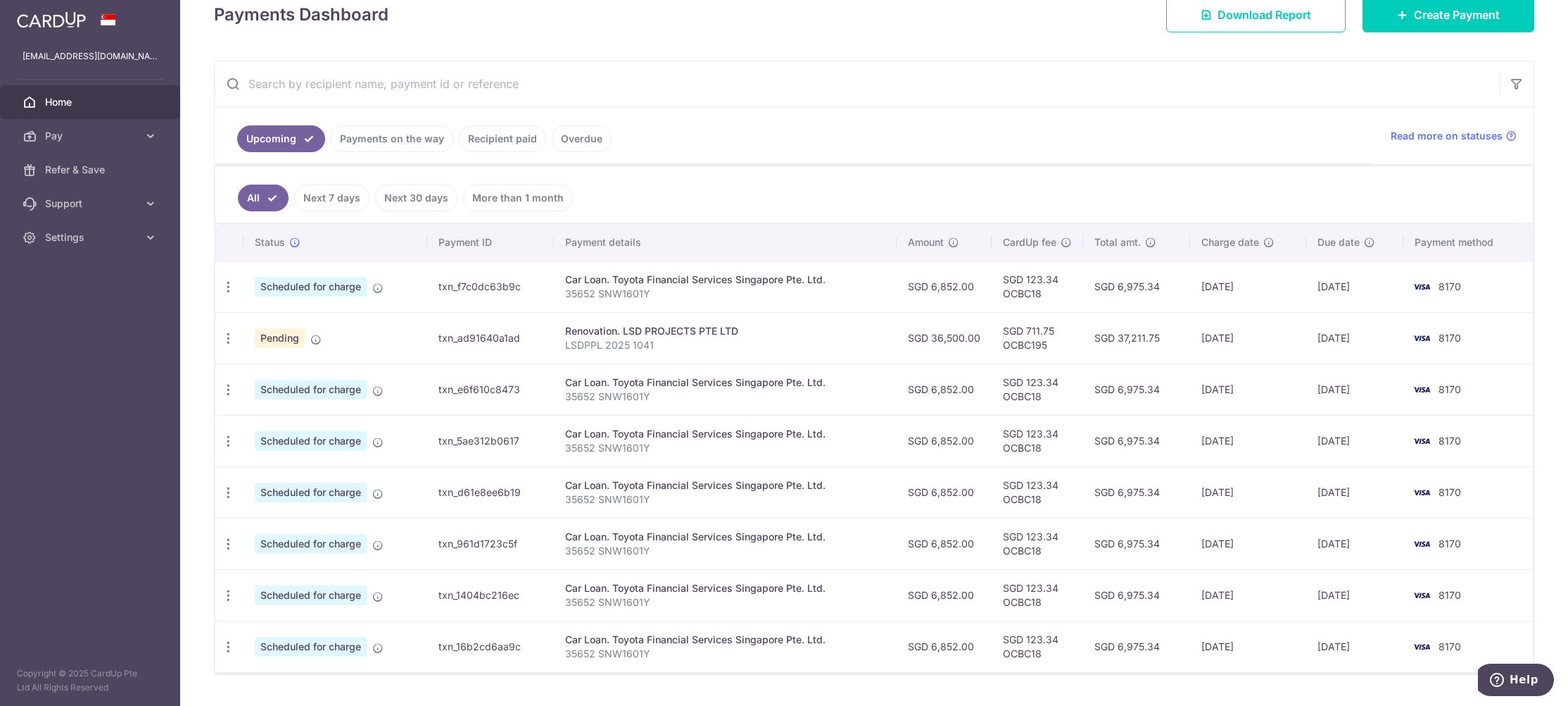
scroll to position [243, 0]
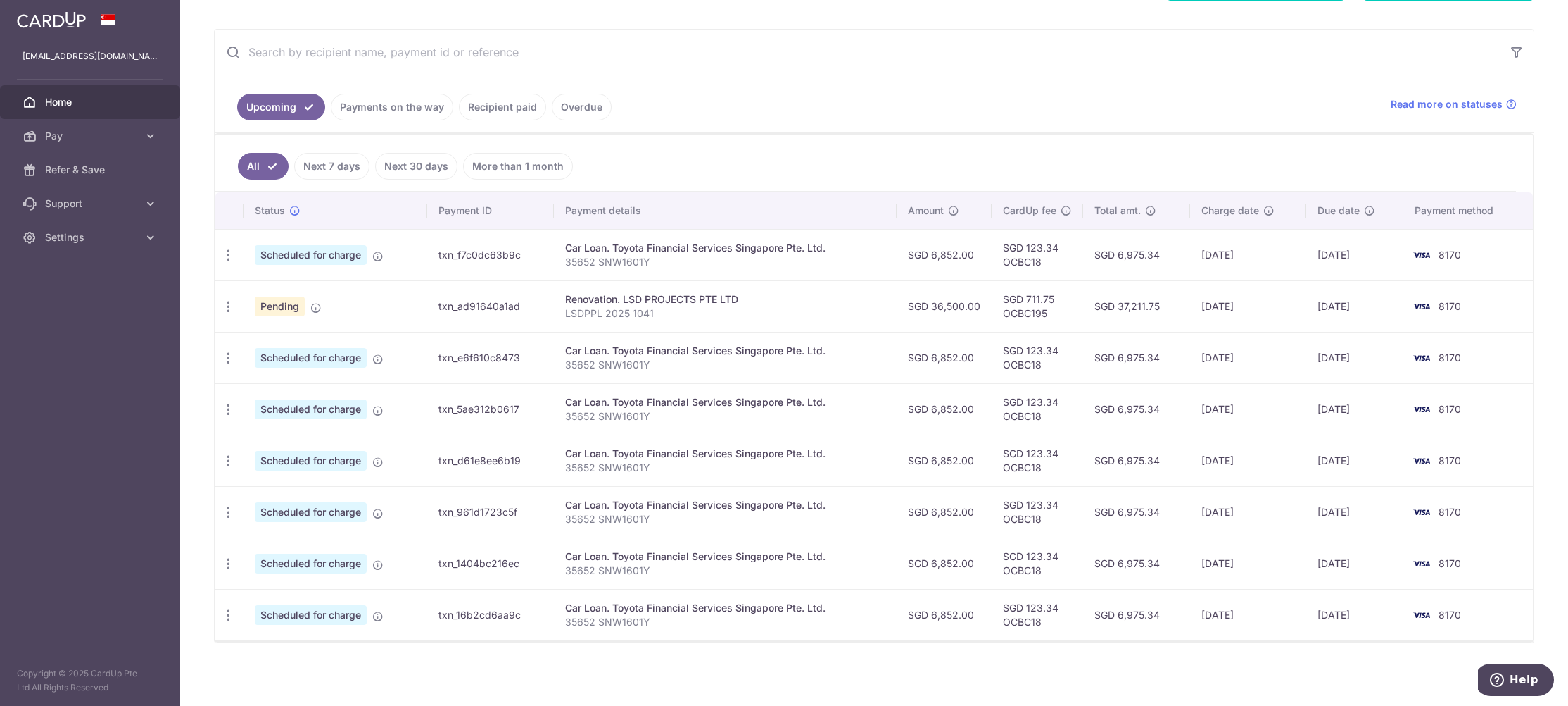
click at [435, 110] on link "Payments on the way" at bounding box center [392, 107] width 122 height 27
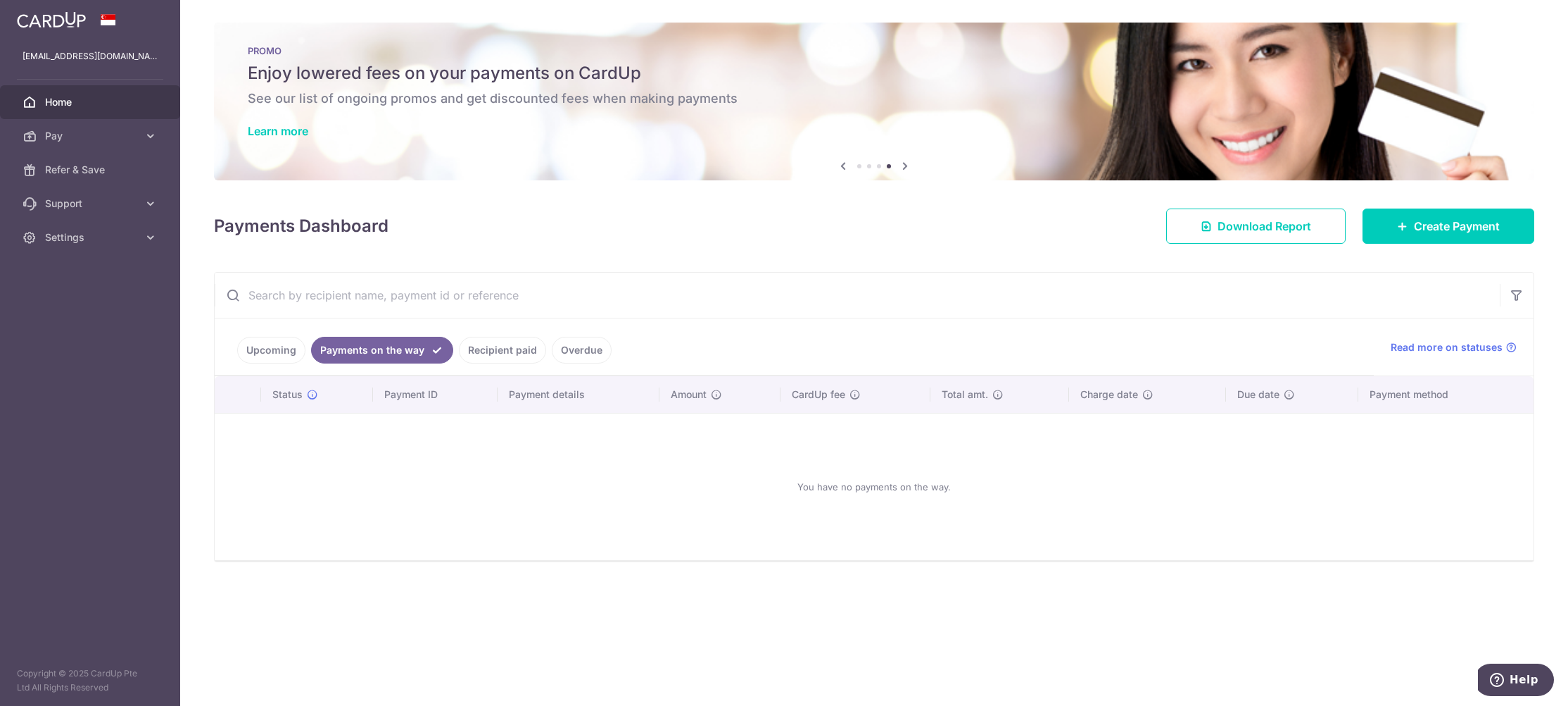
click at [483, 356] on link "Recipient paid" at bounding box center [503, 350] width 87 height 27
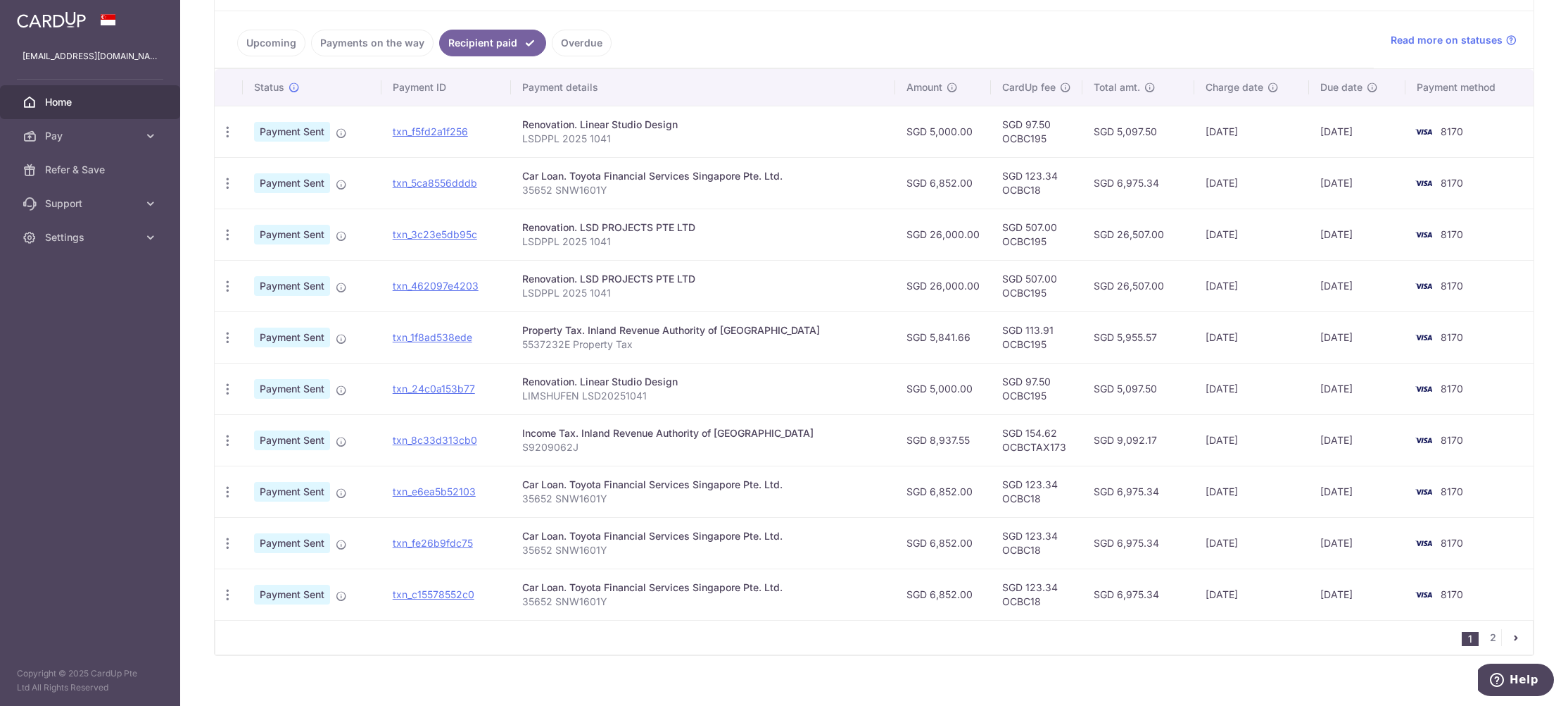
scroll to position [321, 0]
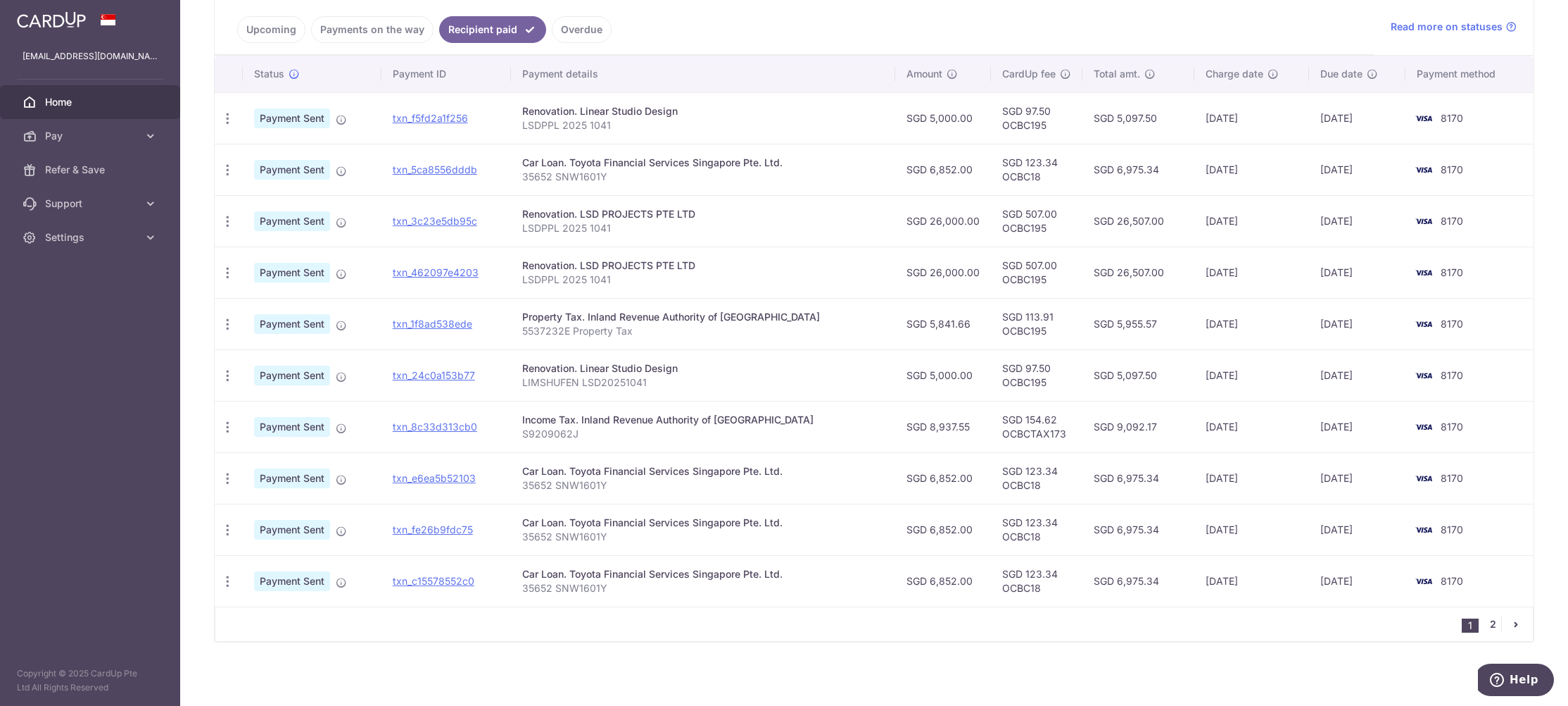
click at [1128, 622] on link "2" at bounding box center [1492, 624] width 17 height 17
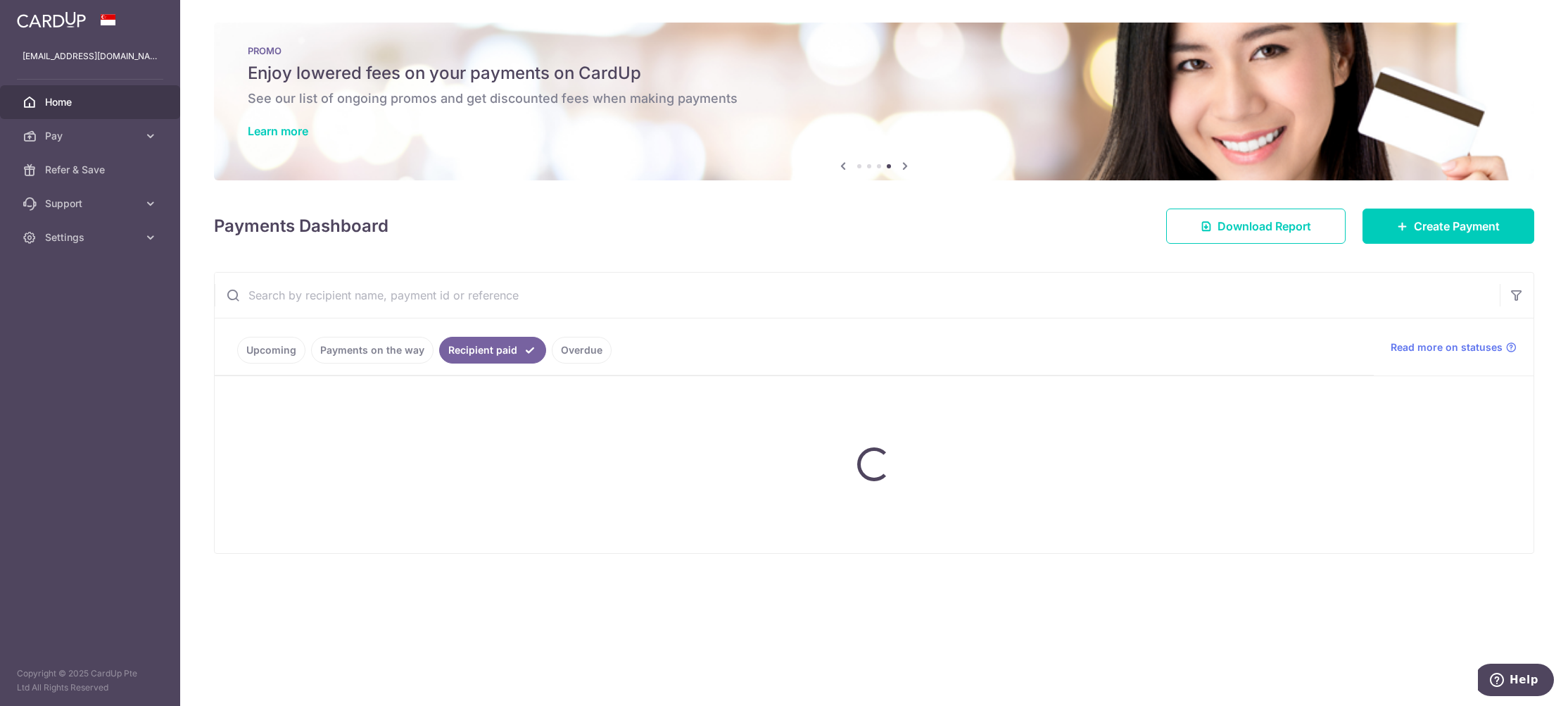
scroll to position [0, 0]
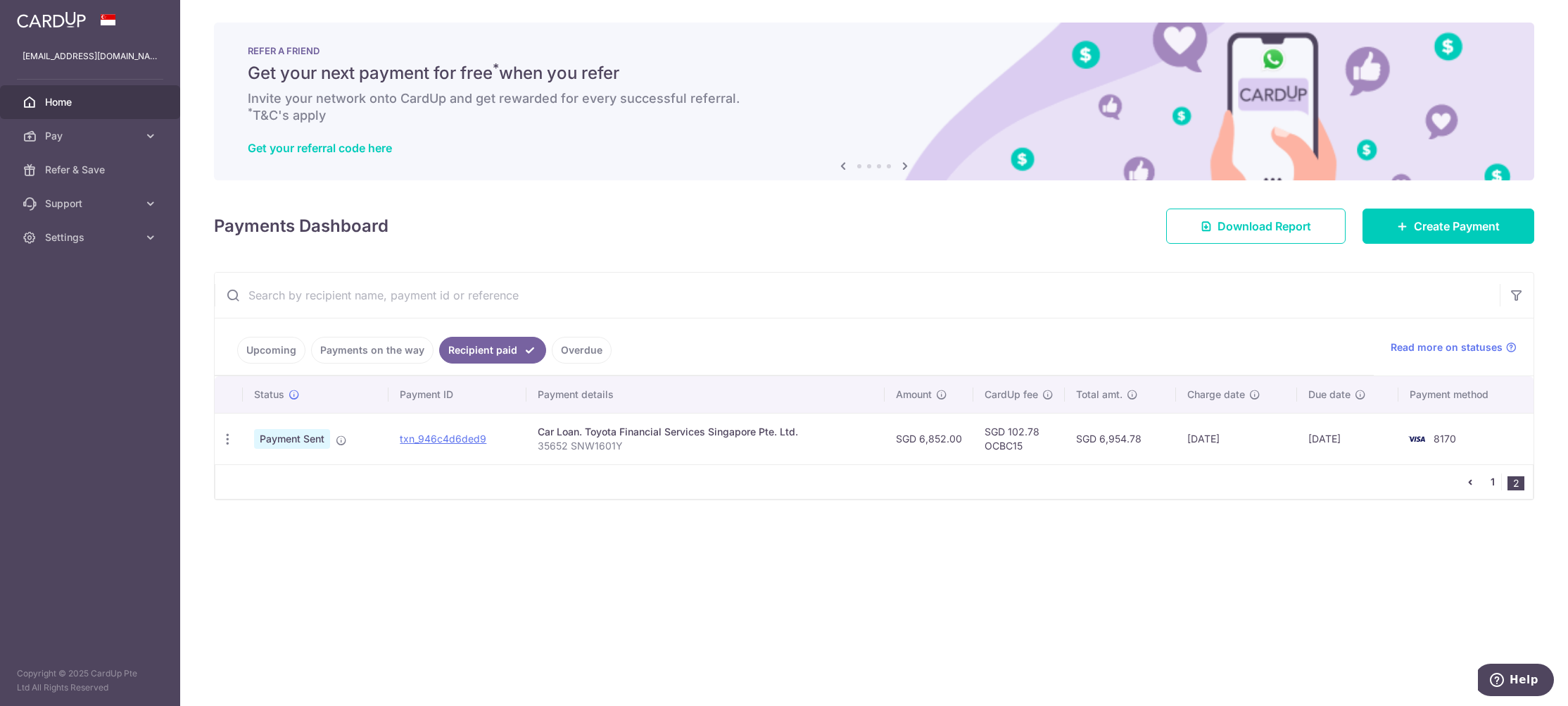
click at [1128, 479] on link "1" at bounding box center [1492, 482] width 17 height 17
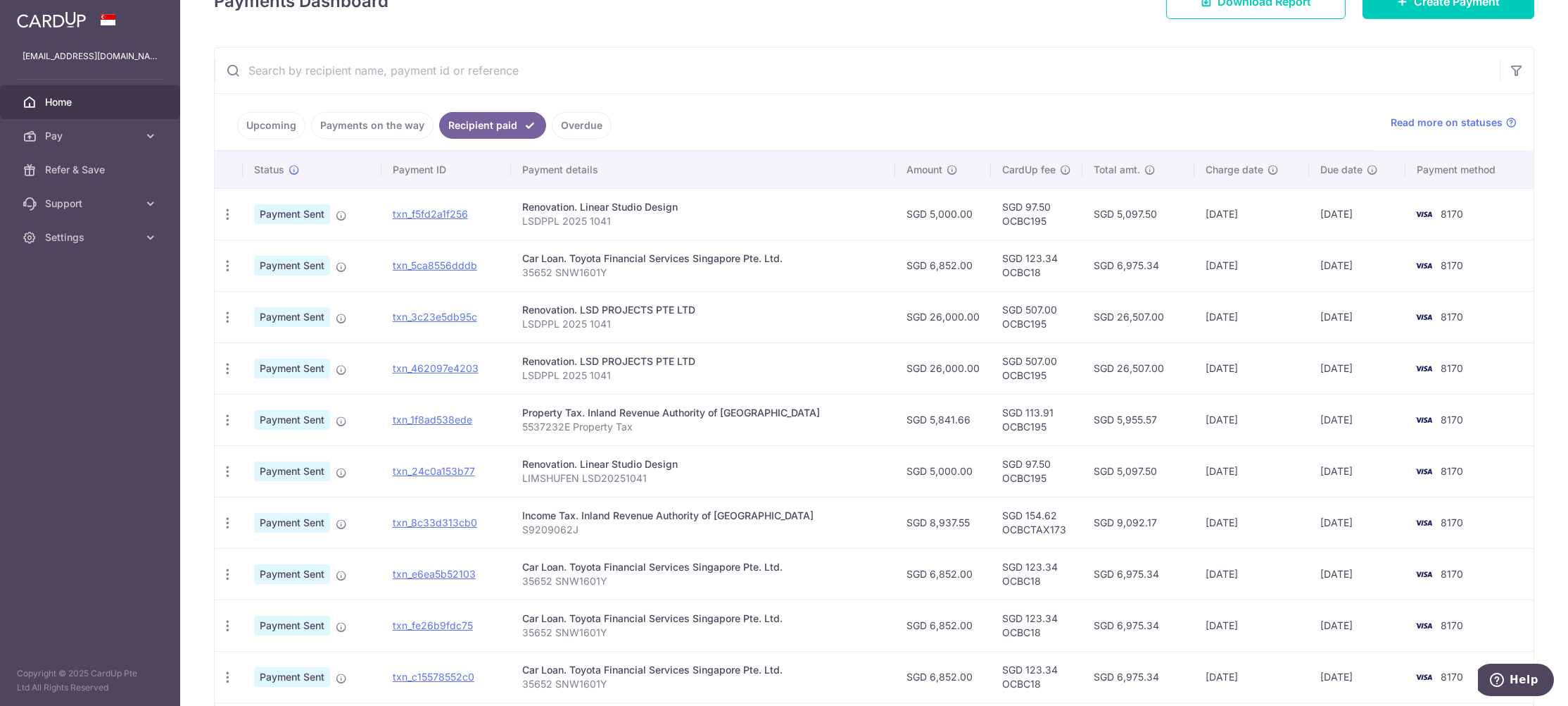
scroll to position [109, 0]
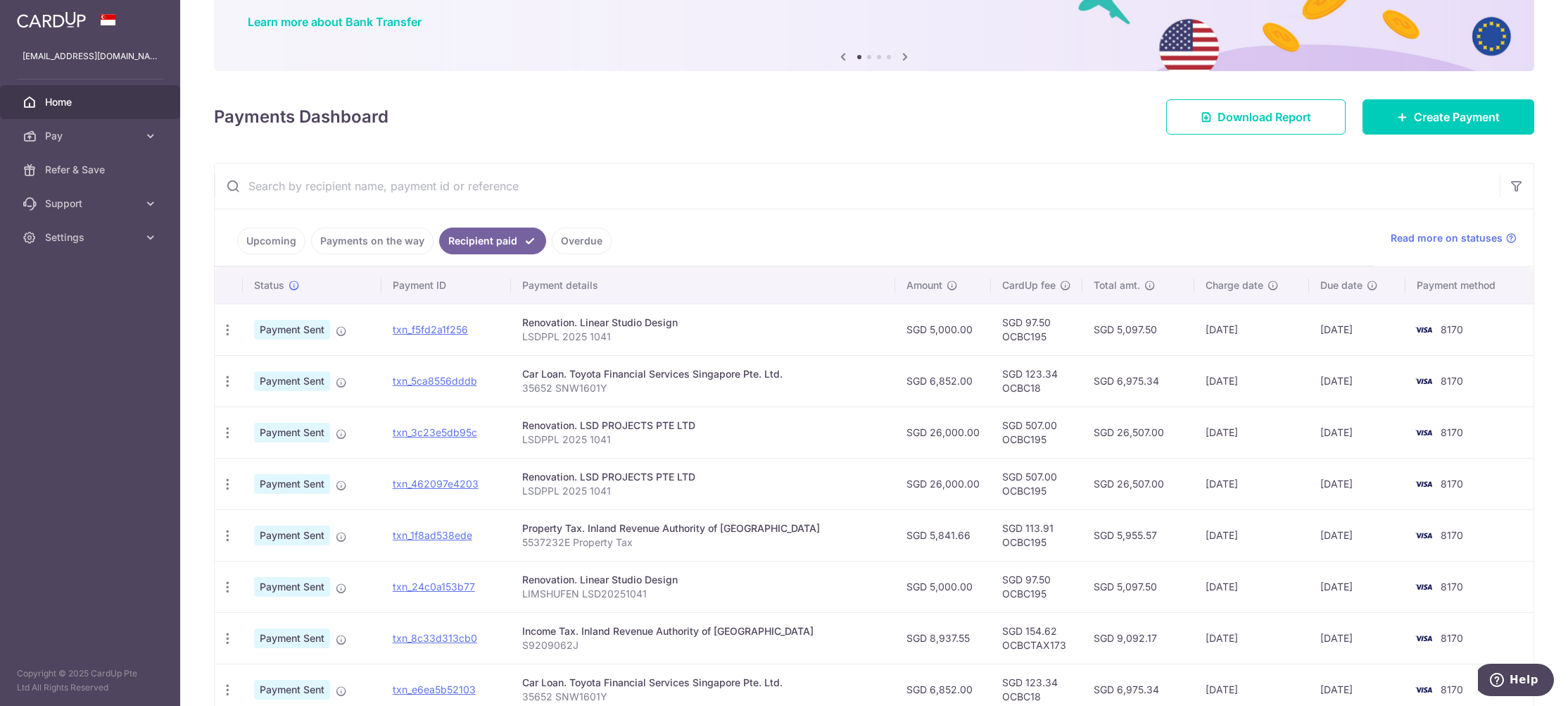
click at [272, 243] on link "Upcoming" at bounding box center [271, 241] width 68 height 27
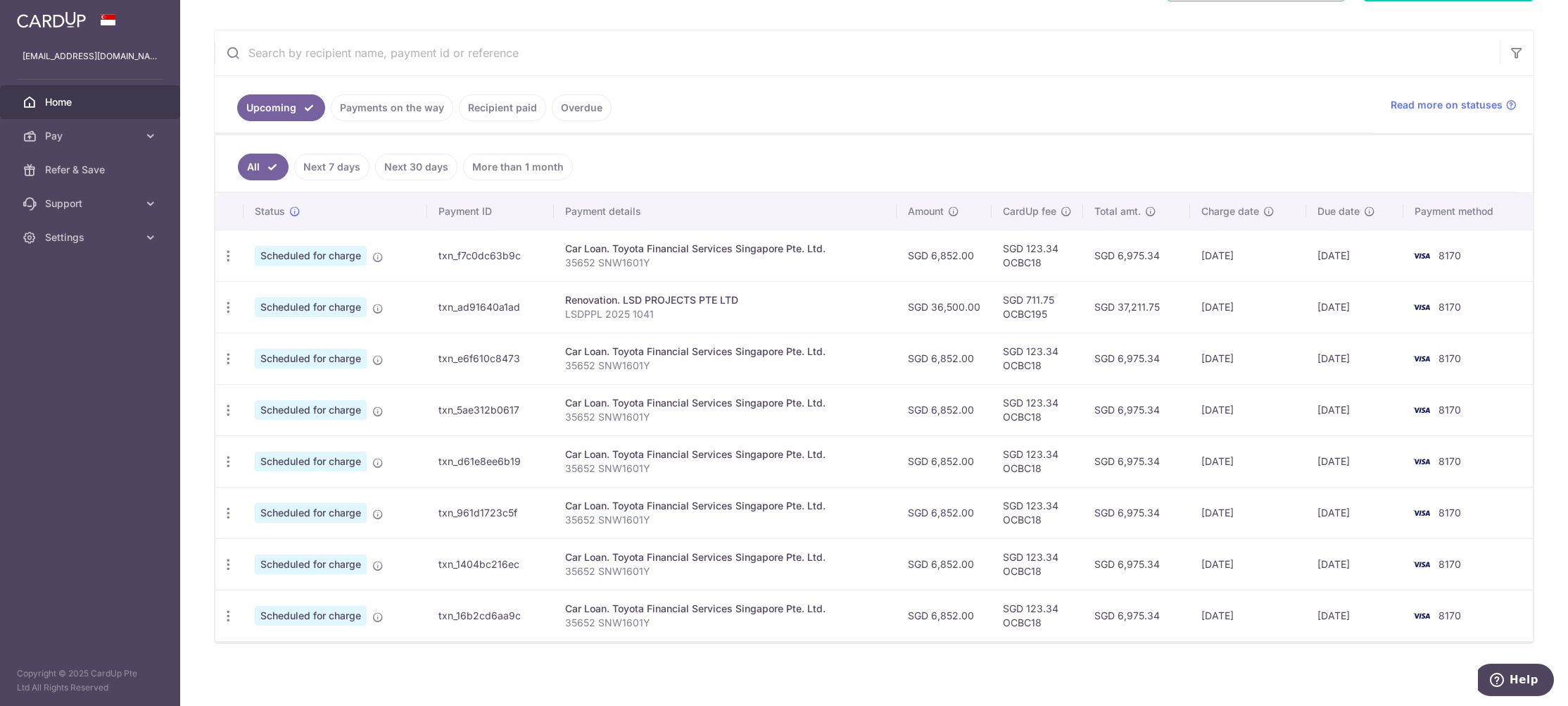
scroll to position [243, 0]
click at [147, 356] on aside "[EMAIL_ADDRESS][DOMAIN_NAME] Home Pay Payments Recipients Cards Refer & Save Su…" at bounding box center [90, 353] width 180 height 706
